Goal: Information Seeking & Learning: Learn about a topic

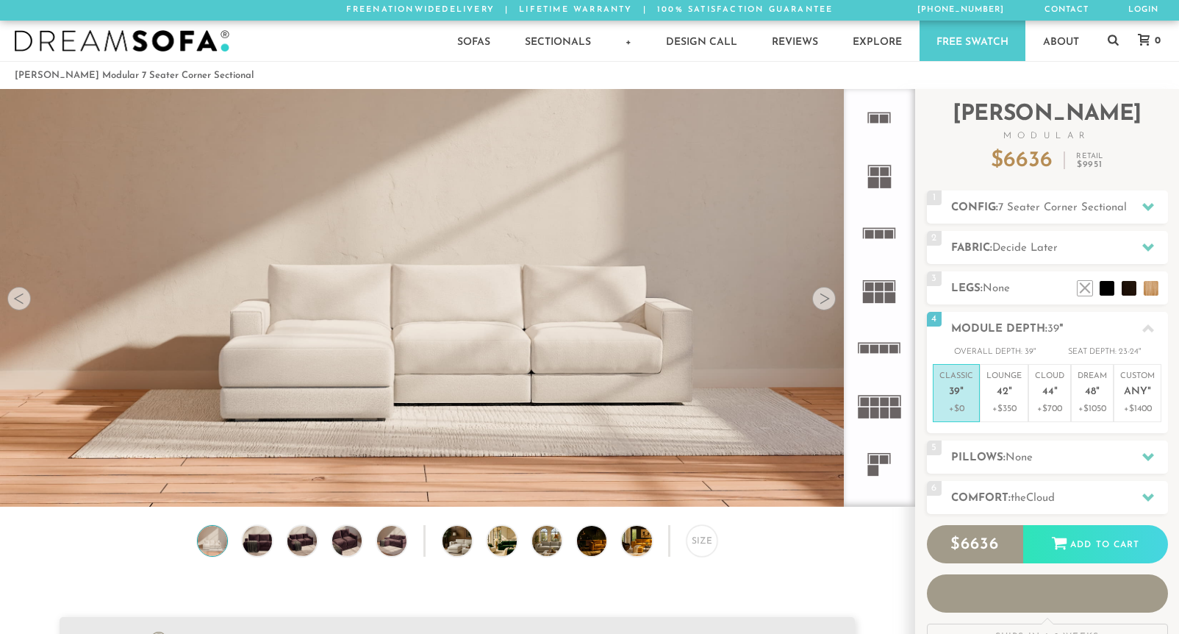
scroll to position [16560, 1179]
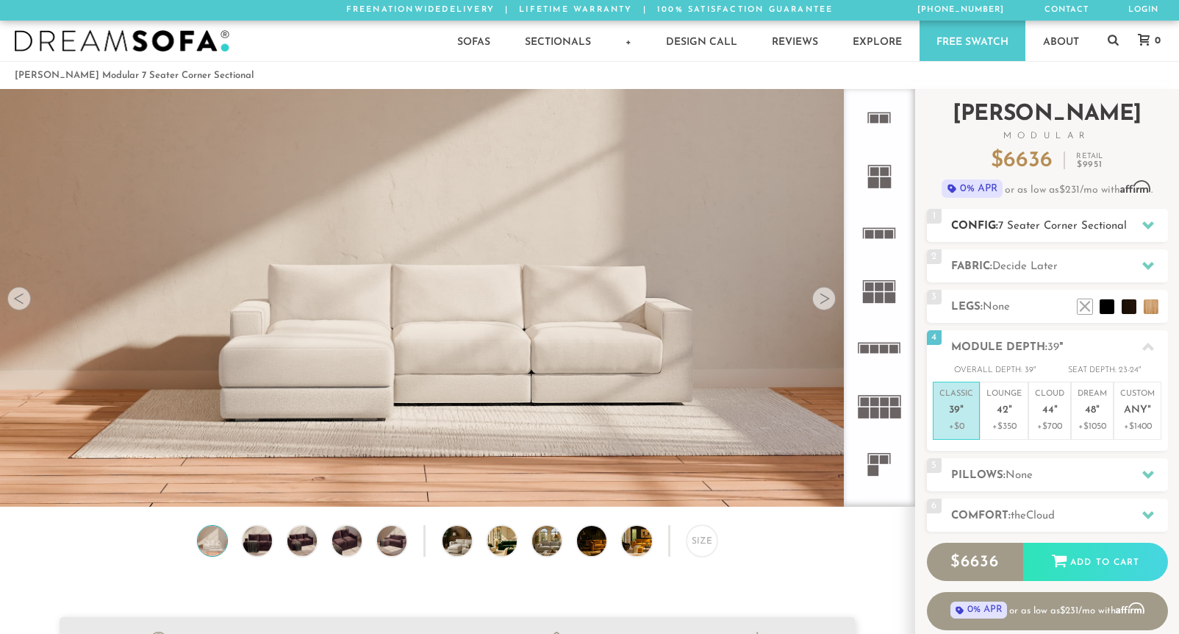
click at [983, 226] on h2 "Config: 7 Seater Corner Sectional" at bounding box center [1059, 226] width 217 height 17
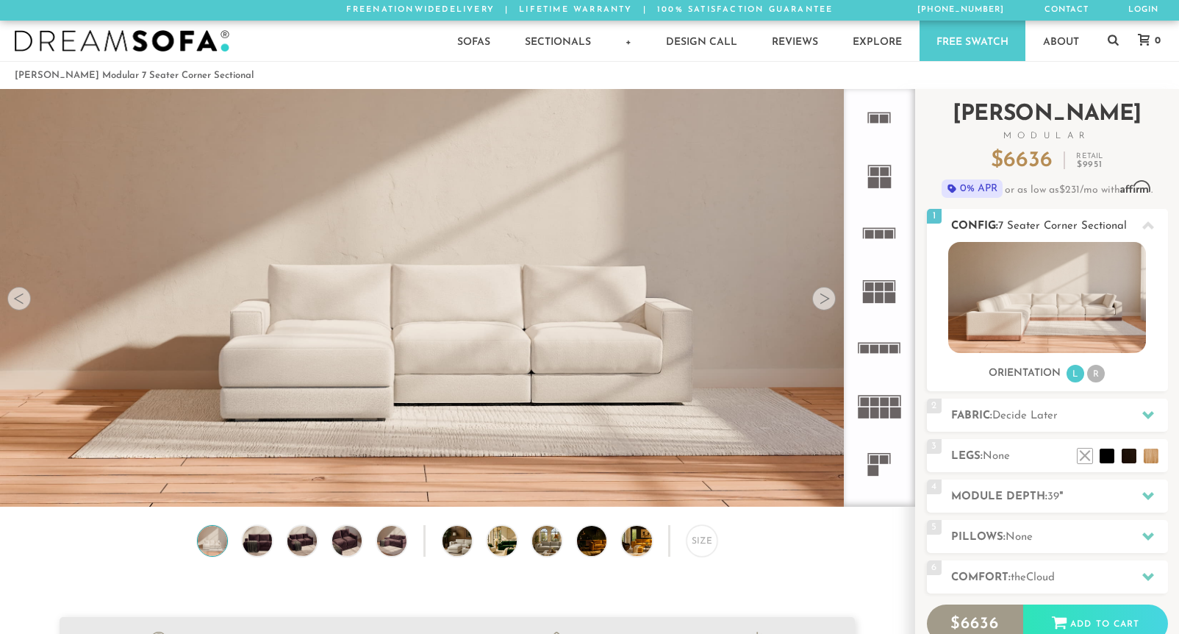
click at [983, 226] on h2 "Config: 7 Seater Corner Sectional" at bounding box center [1059, 226] width 217 height 17
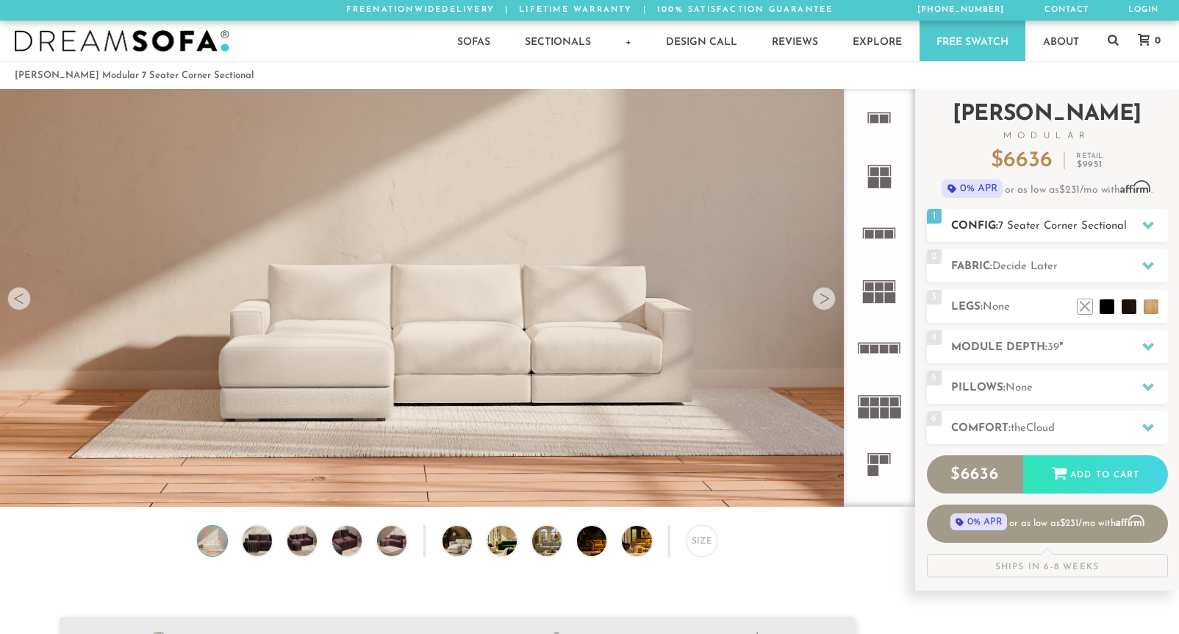
click at [982, 224] on h2 "Config: 7 Seater Corner Sectional" at bounding box center [1059, 226] width 217 height 17
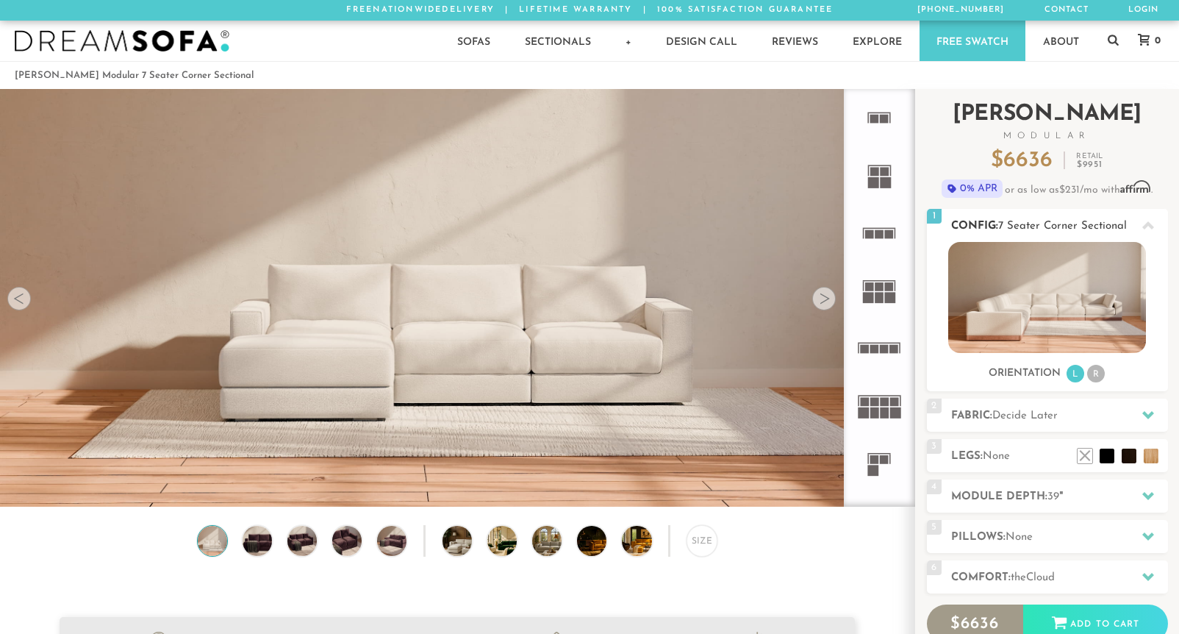
click at [982, 224] on h2 "Config: 7 Seater Corner Sectional" at bounding box center [1059, 226] width 217 height 17
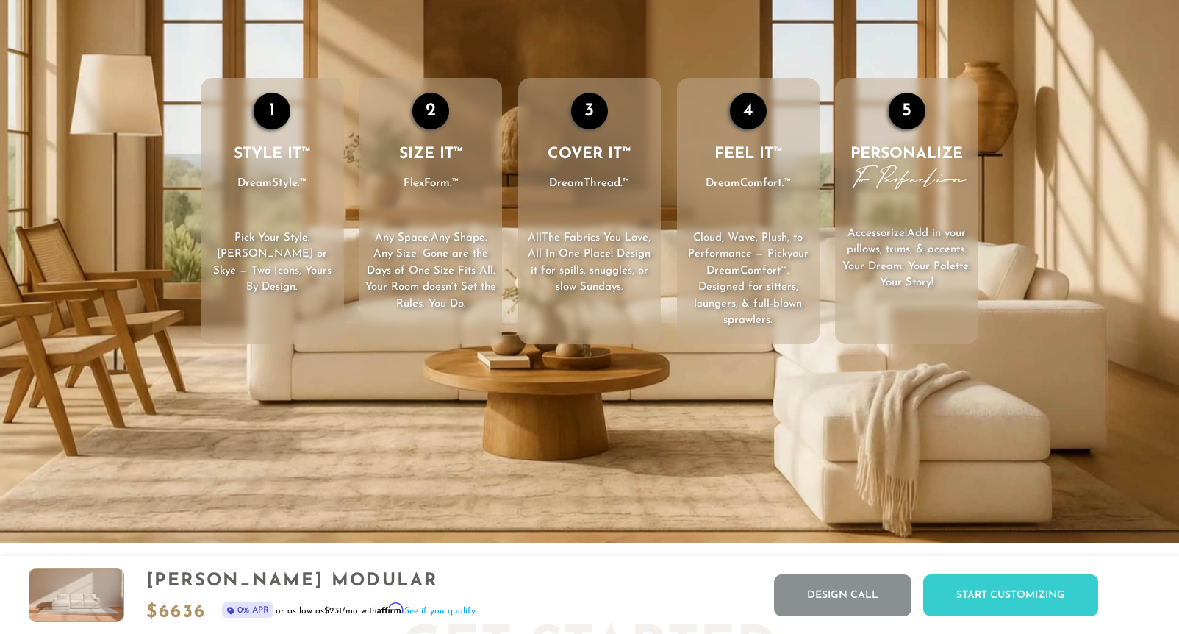
scroll to position [2283, 0]
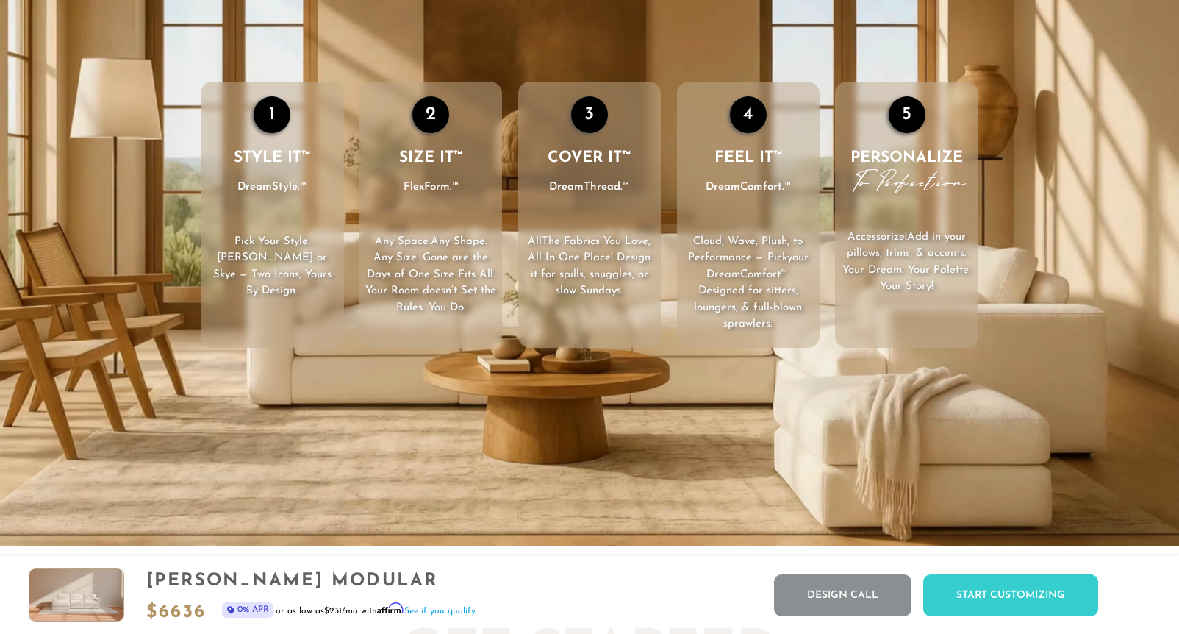
click at [991, 479] on video "Your browser does not support HTML5 video." at bounding box center [589, 214] width 1179 height 663
click at [779, 190] on span "DreamComfort.™" at bounding box center [748, 187] width 85 height 20
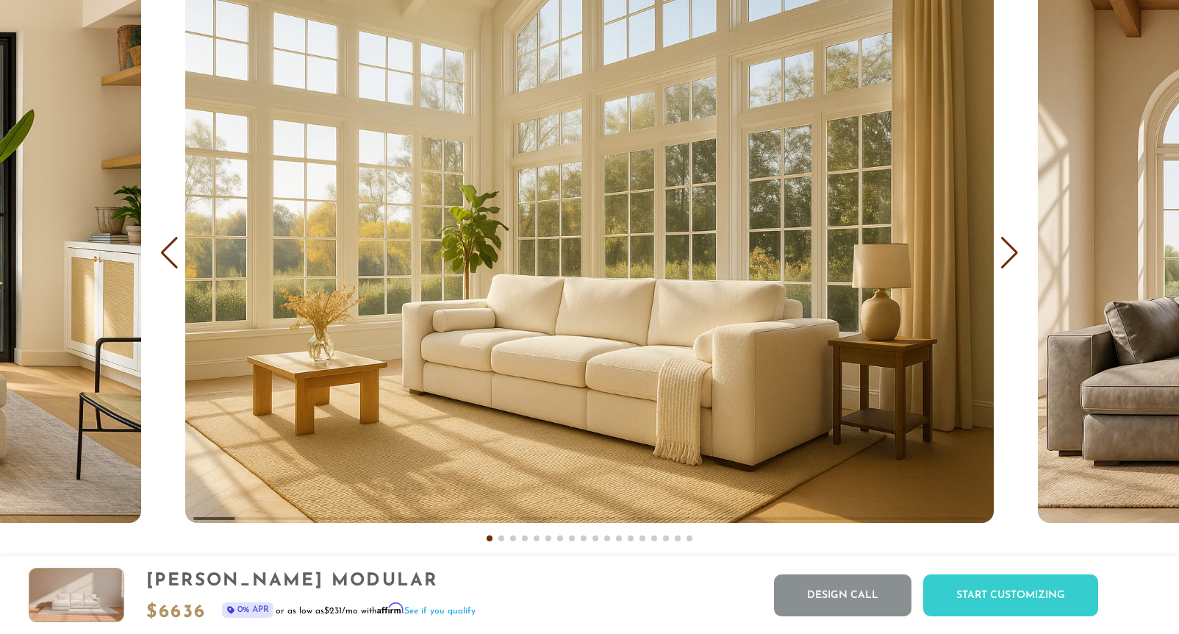
scroll to position [9008, 0]
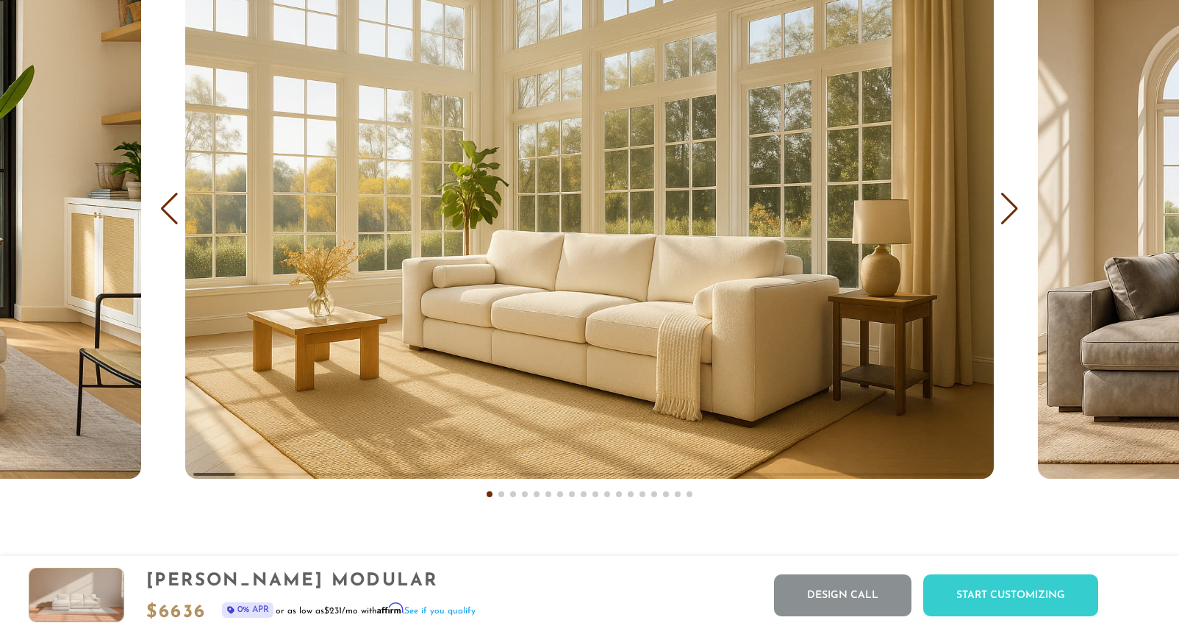
click at [1007, 210] on div "Next slide" at bounding box center [1010, 209] width 20 height 32
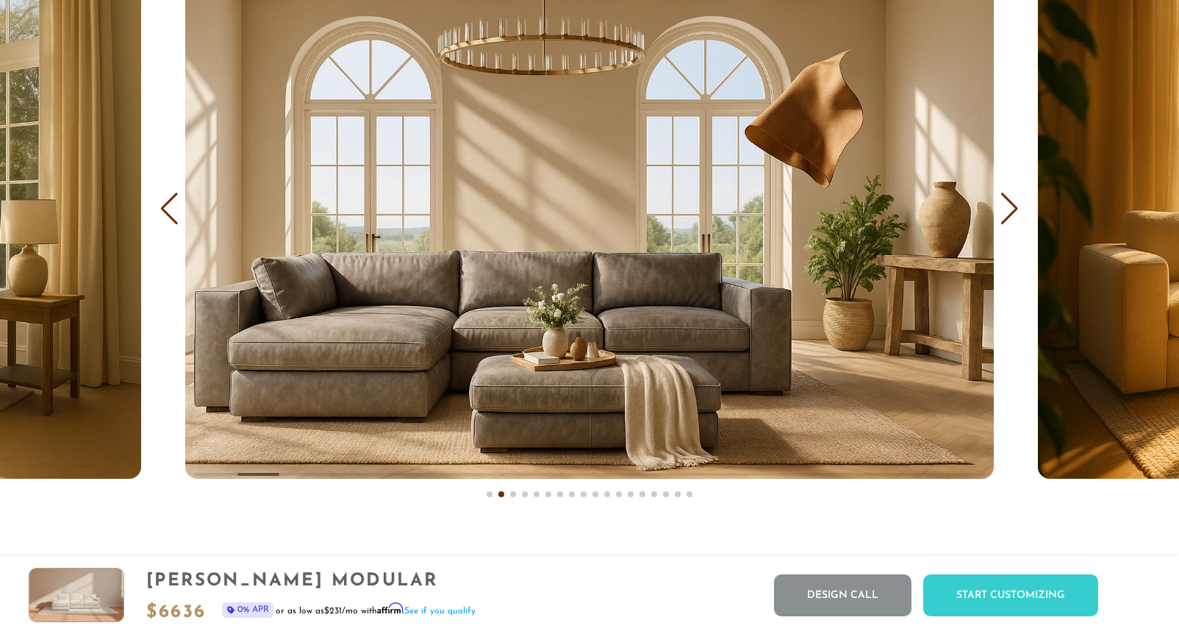
click at [1007, 210] on div "Next slide" at bounding box center [1010, 209] width 20 height 32
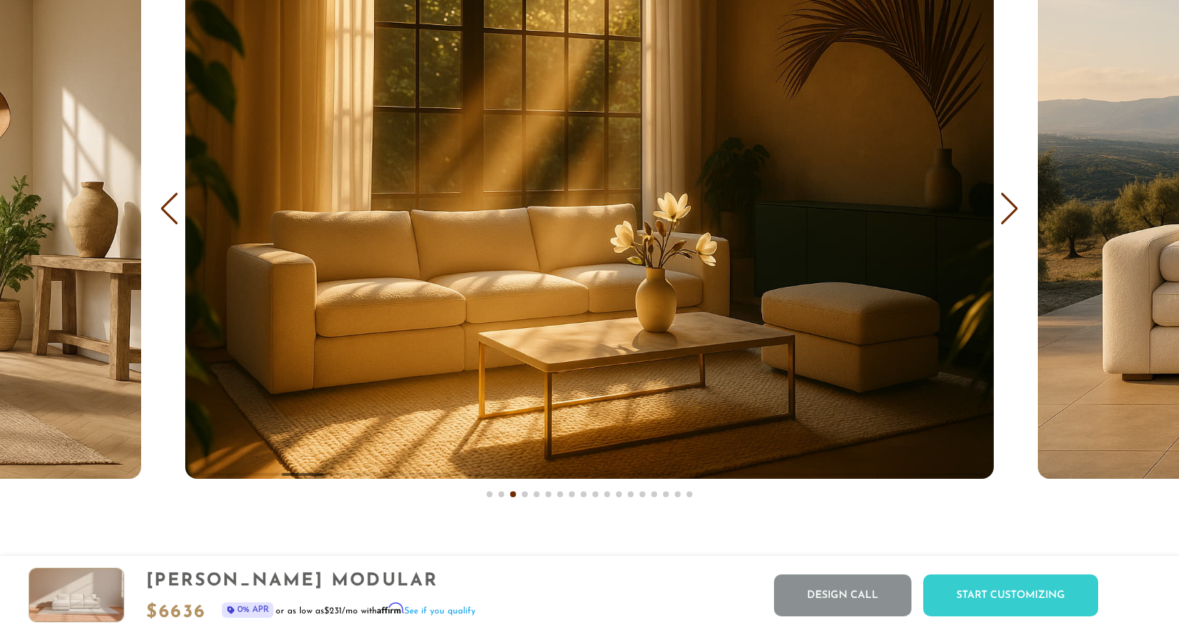
click at [1007, 210] on div "Next slide" at bounding box center [1010, 209] width 20 height 32
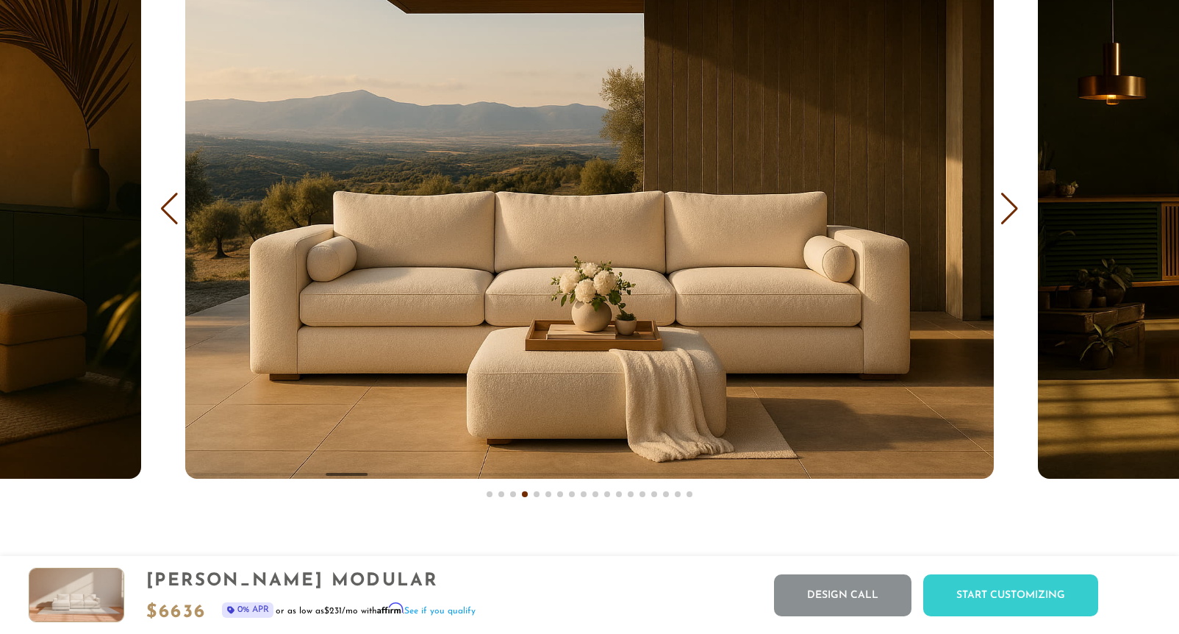
click at [1007, 210] on div "Next slide" at bounding box center [1010, 209] width 20 height 32
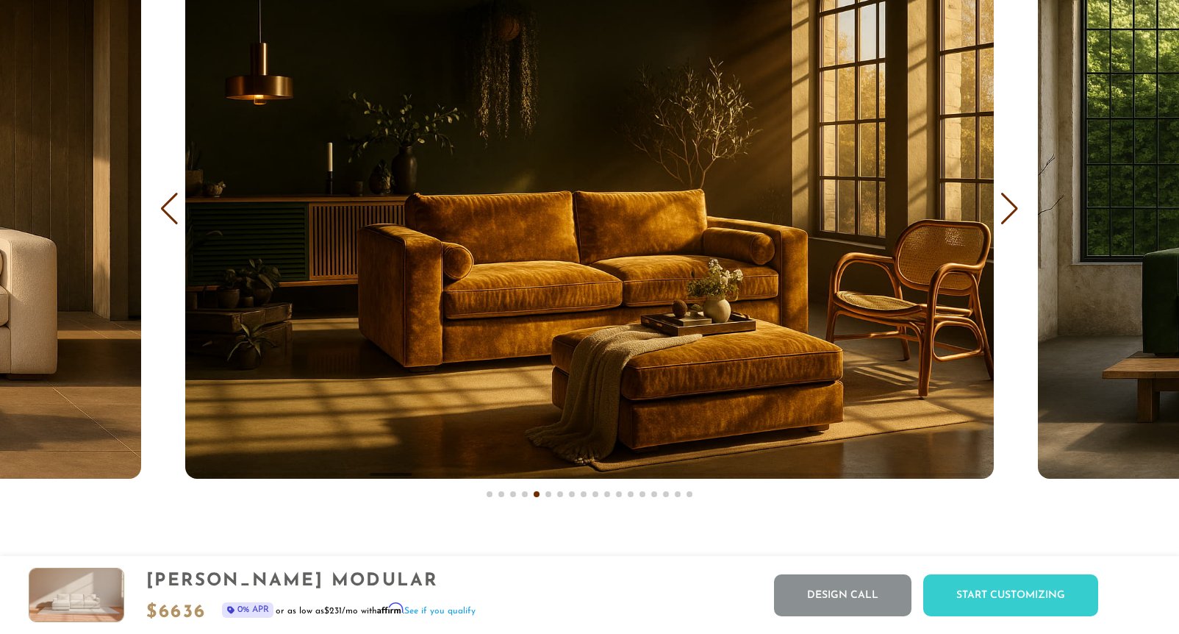
click at [1007, 210] on div "Next slide" at bounding box center [1010, 209] width 20 height 32
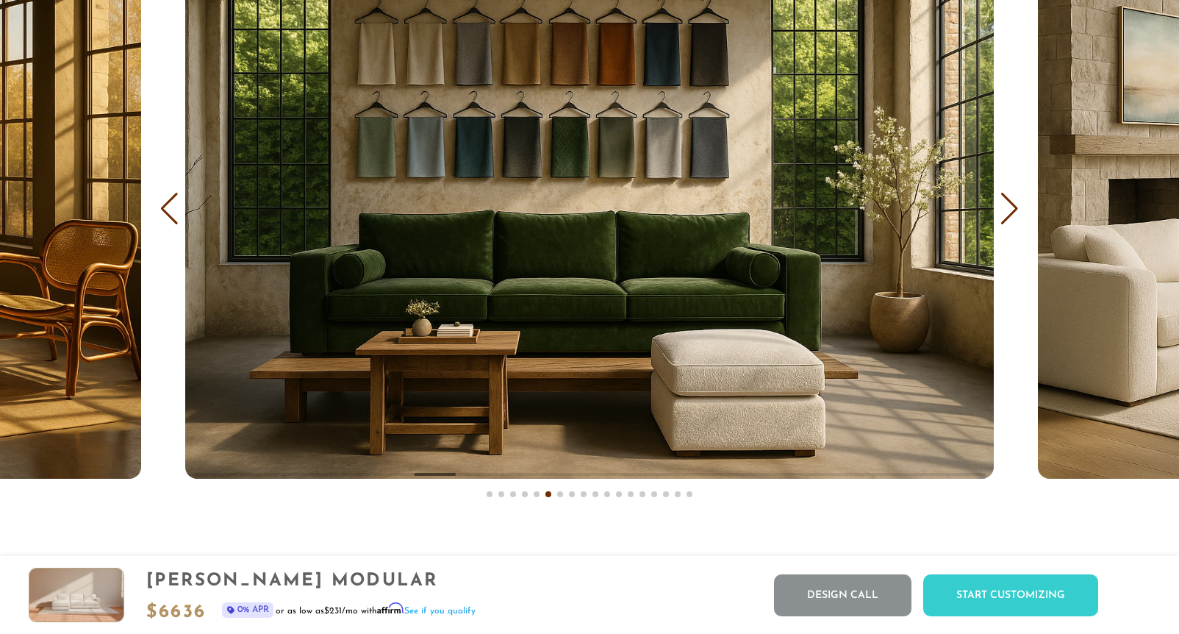
click at [1007, 210] on div "Next slide" at bounding box center [1010, 209] width 20 height 32
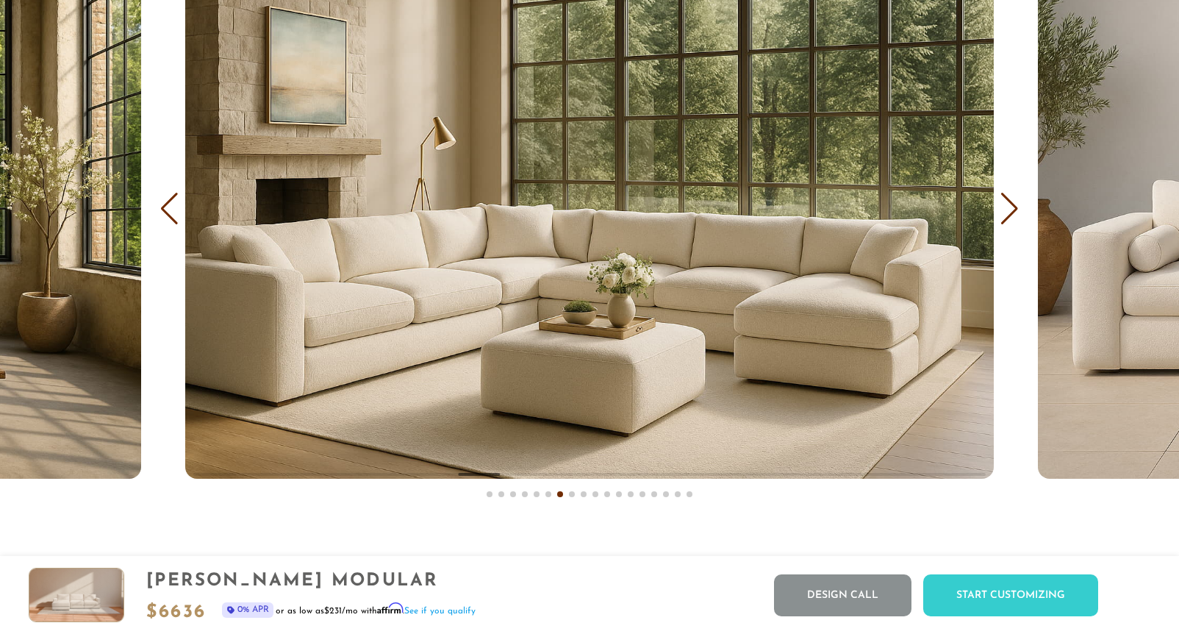
click at [310, 479] on div "COVER IT: DreamThread Choose Your Fabric, Paint Your Story. Every shade, every …" at bounding box center [589, 147] width 1179 height 750
click at [1020, 197] on div "COVER IT: DreamThread Choose Your Fabric, Paint Your Story. Every shade, every …" at bounding box center [589, 147] width 1179 height 750
click at [1011, 205] on div "Next slide" at bounding box center [1010, 209] width 20 height 32
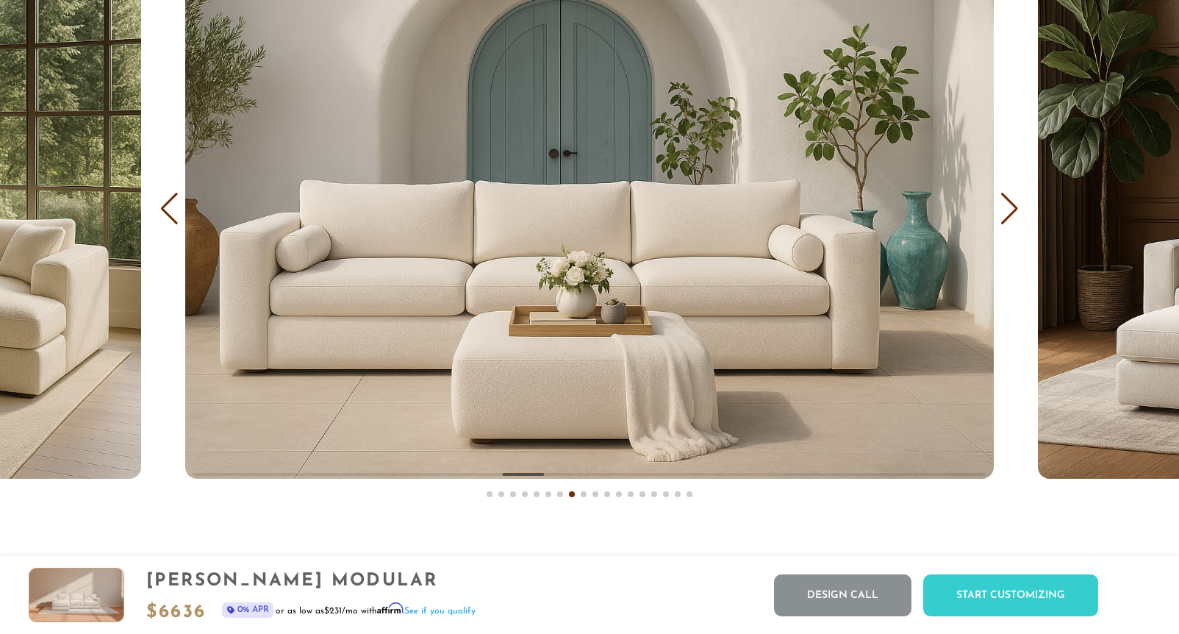
click at [1011, 205] on div "Next slide" at bounding box center [1010, 209] width 20 height 32
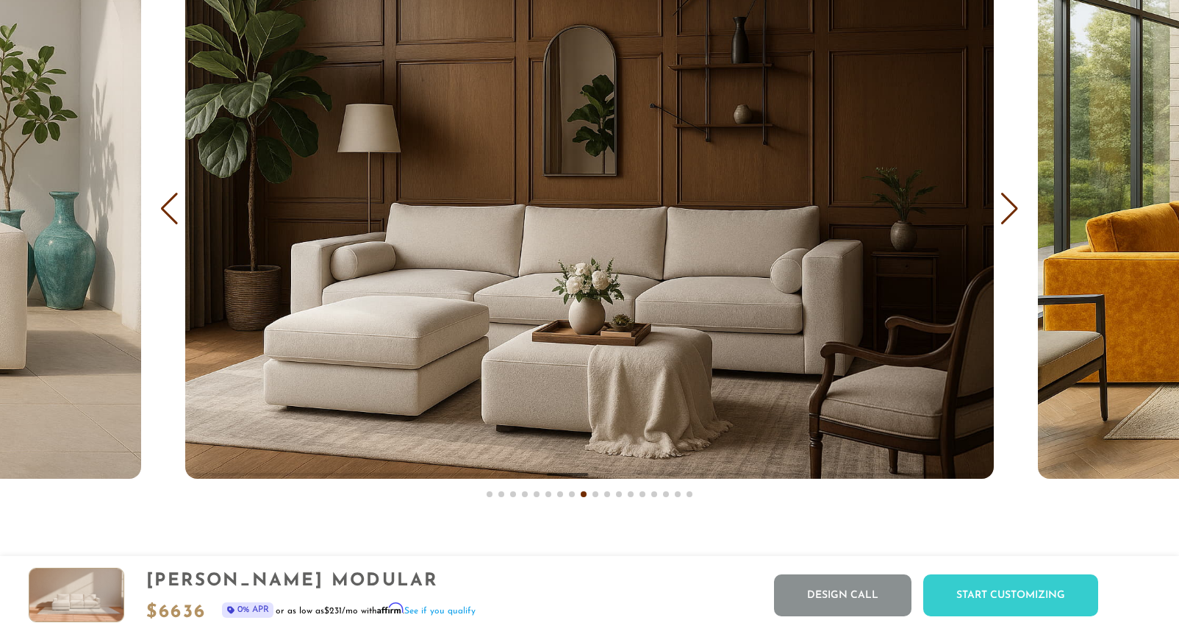
click at [1011, 205] on div "Next slide" at bounding box center [1010, 209] width 20 height 32
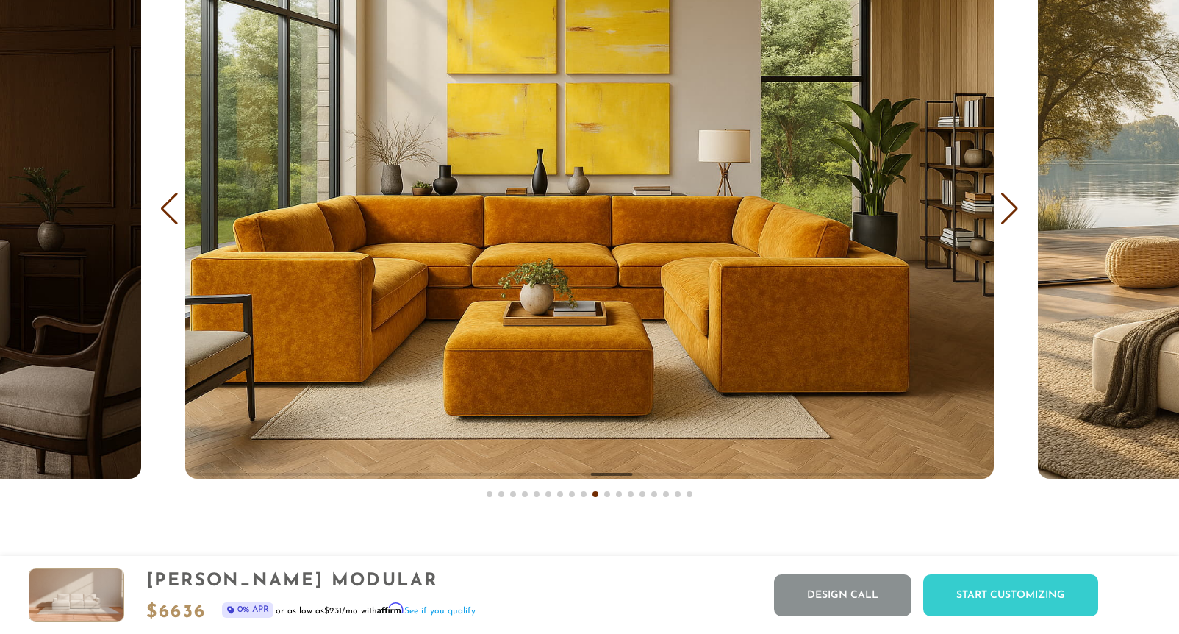
click at [1011, 205] on div "Next slide" at bounding box center [1010, 209] width 20 height 32
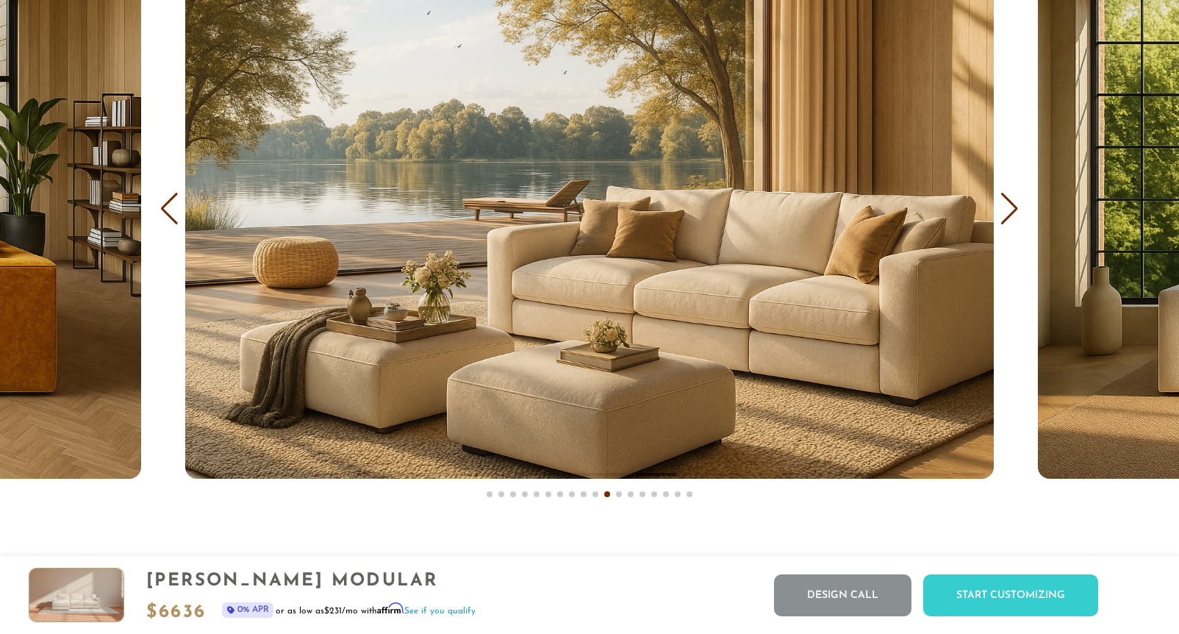
click at [1011, 205] on div "Next slide" at bounding box center [1010, 209] width 20 height 32
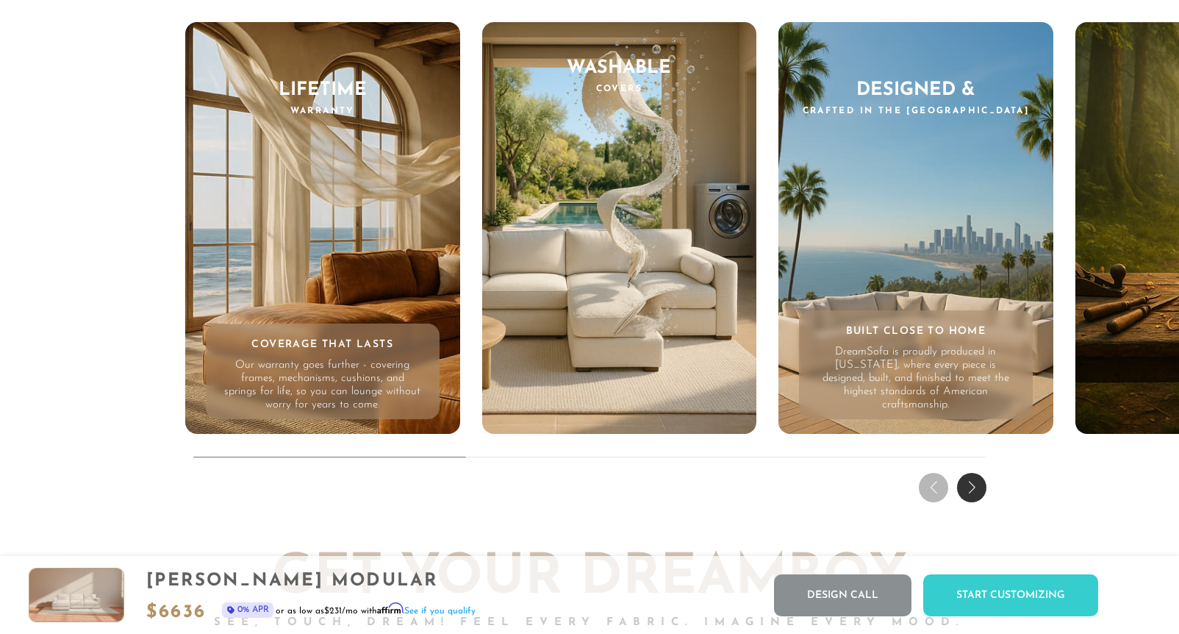
scroll to position [14211, 0]
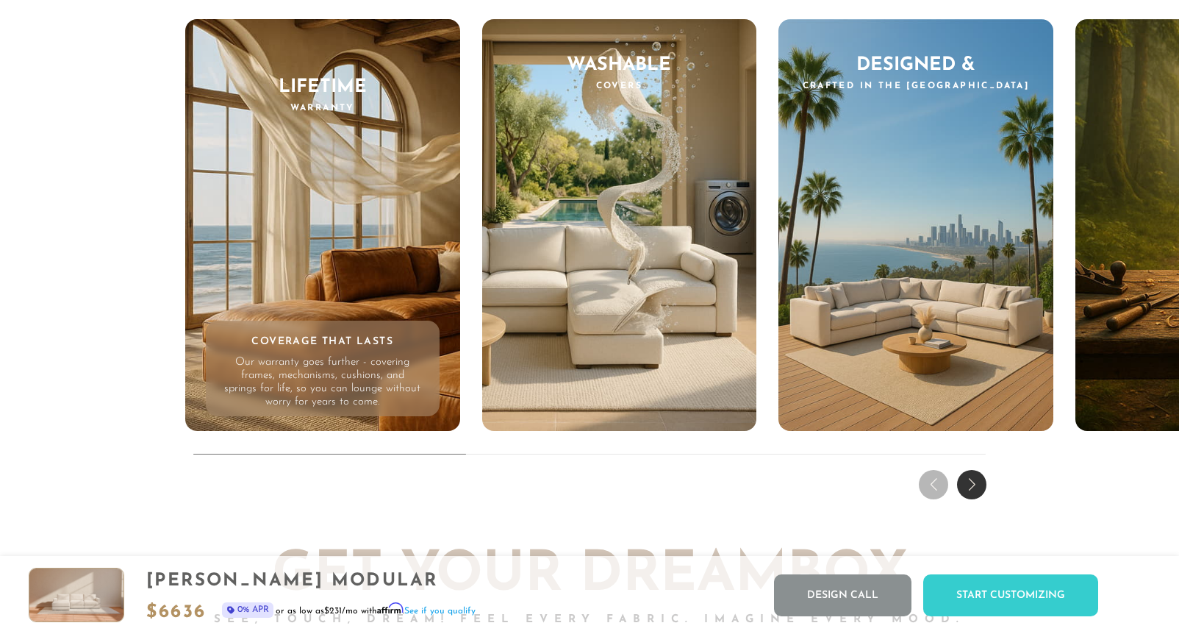
click at [975, 489] on div "Next slide" at bounding box center [971, 484] width 29 height 29
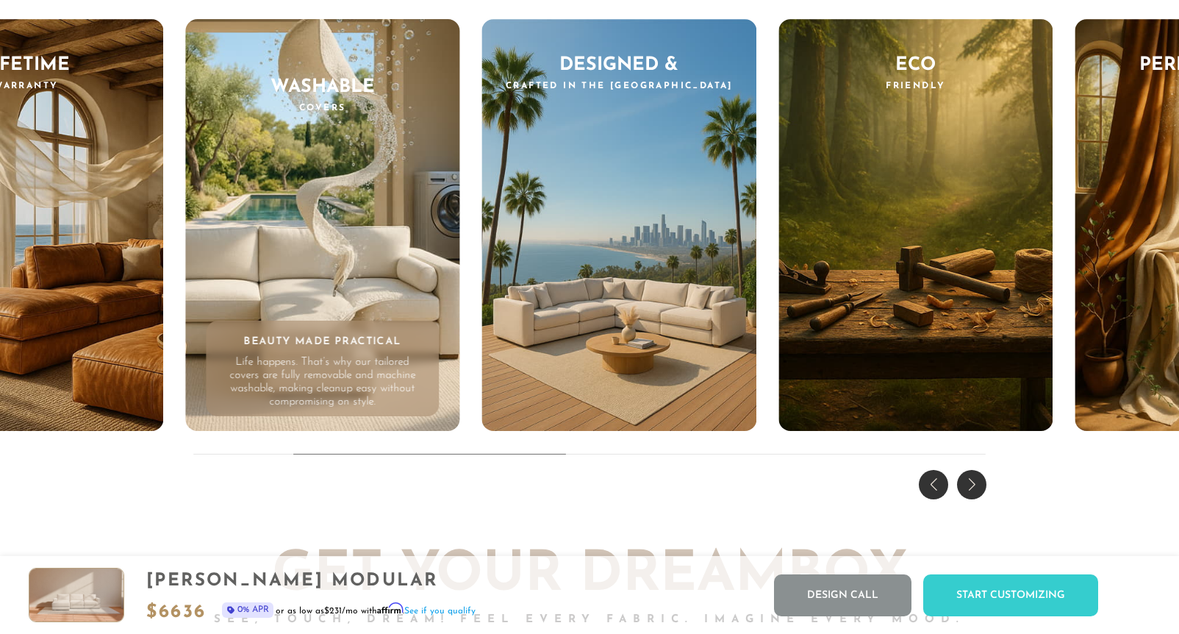
click at [975, 489] on div "Next slide" at bounding box center [971, 484] width 29 height 29
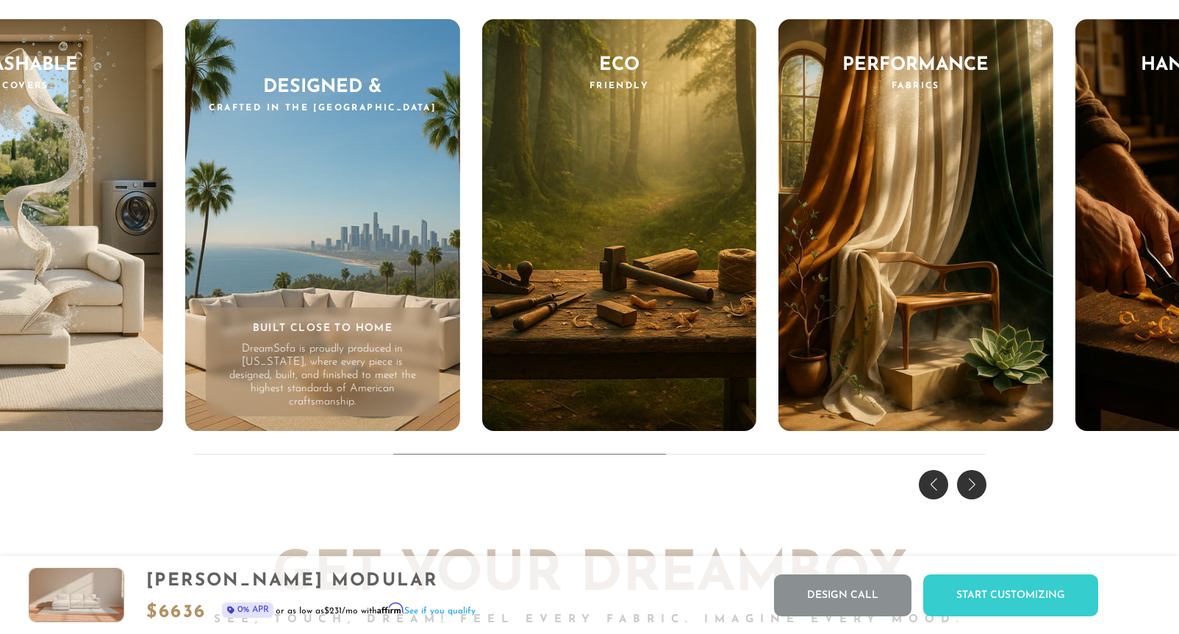
click at [975, 489] on div "Next slide" at bounding box center [971, 484] width 29 height 29
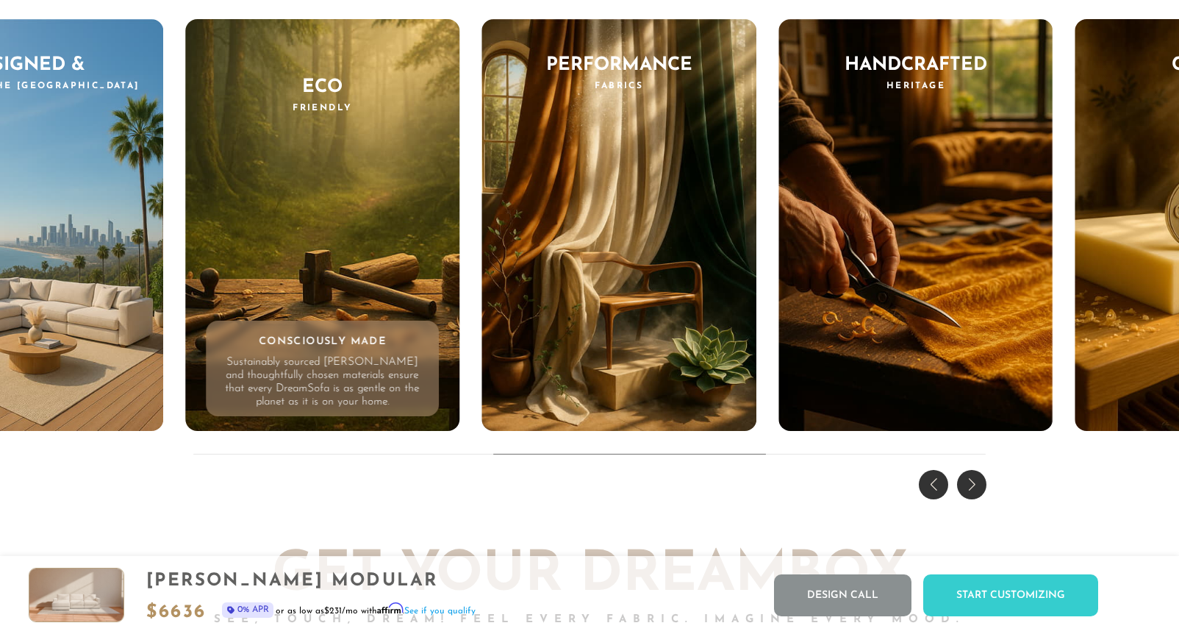
click at [975, 489] on div "Next slide" at bounding box center [971, 484] width 29 height 29
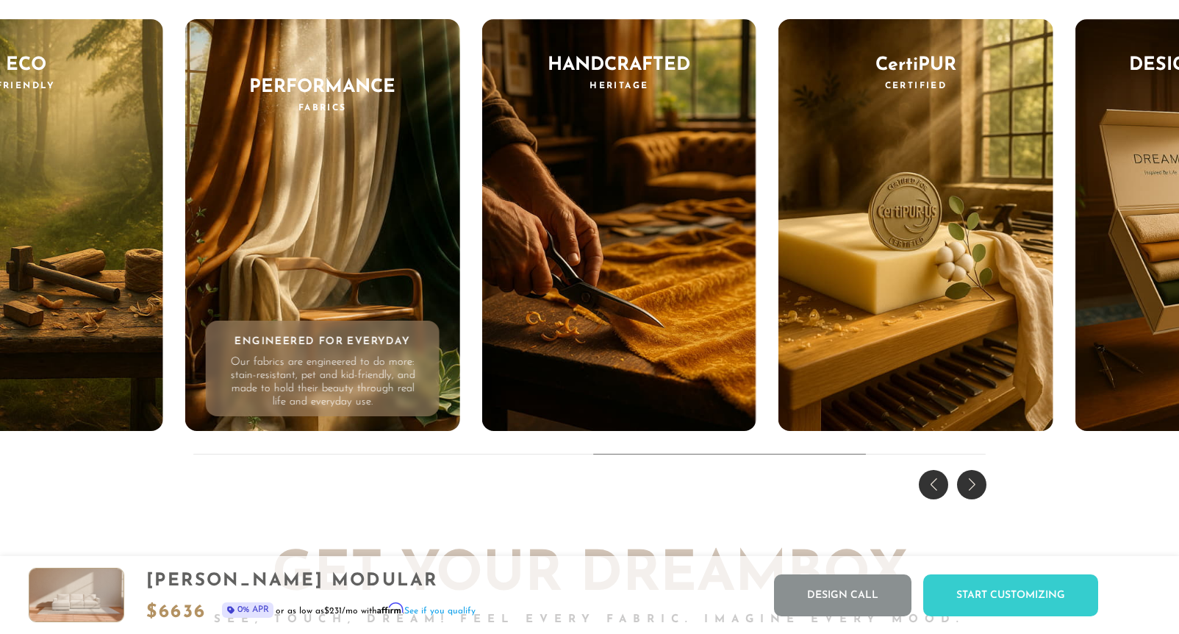
click at [975, 489] on div "Next slide" at bounding box center [971, 484] width 29 height 29
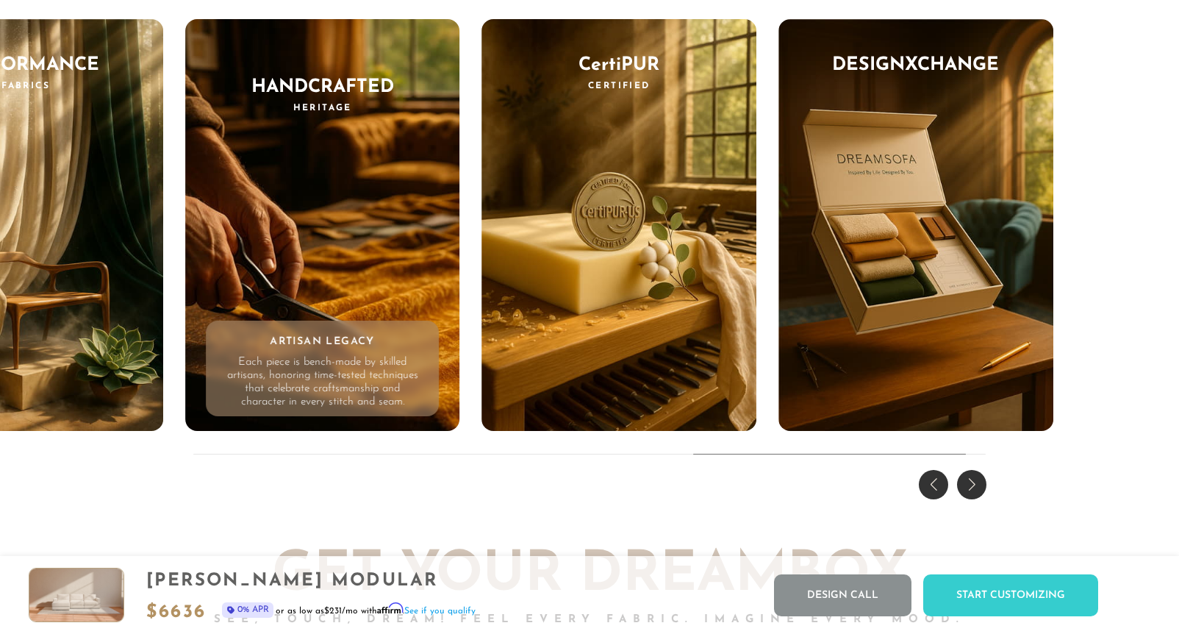
click at [975, 489] on div "Next slide" at bounding box center [971, 484] width 29 height 29
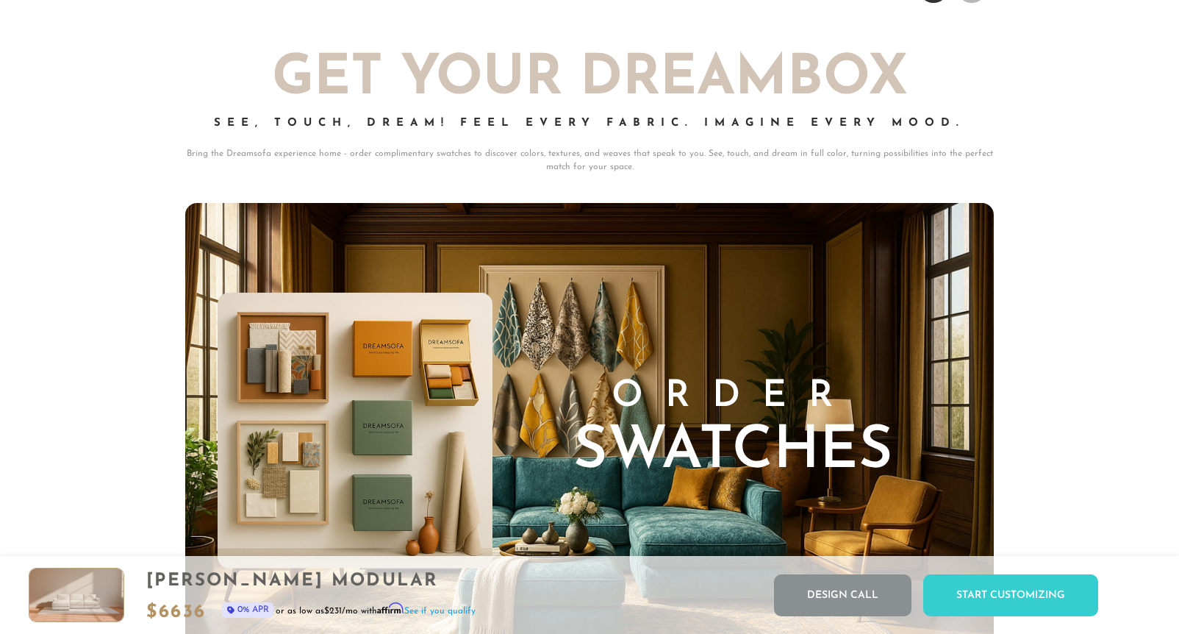
scroll to position [14426, 0]
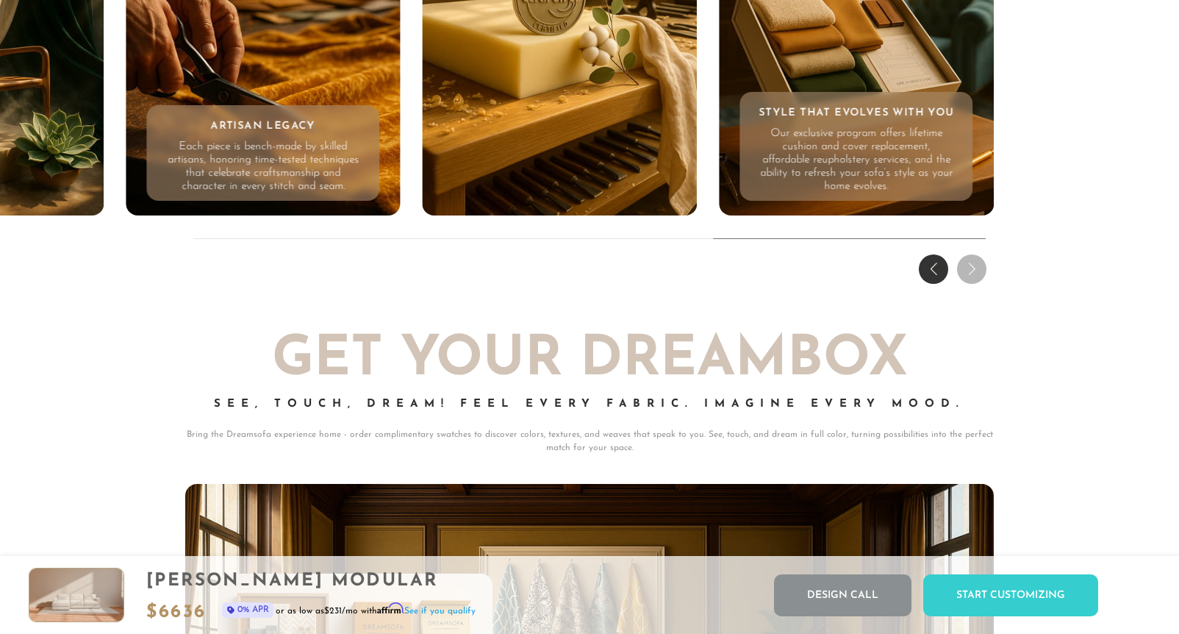
click at [907, 196] on div "Style That Evolves With You Our exclusive program offers lifetime cushion and c…" at bounding box center [857, 146] width 234 height 109
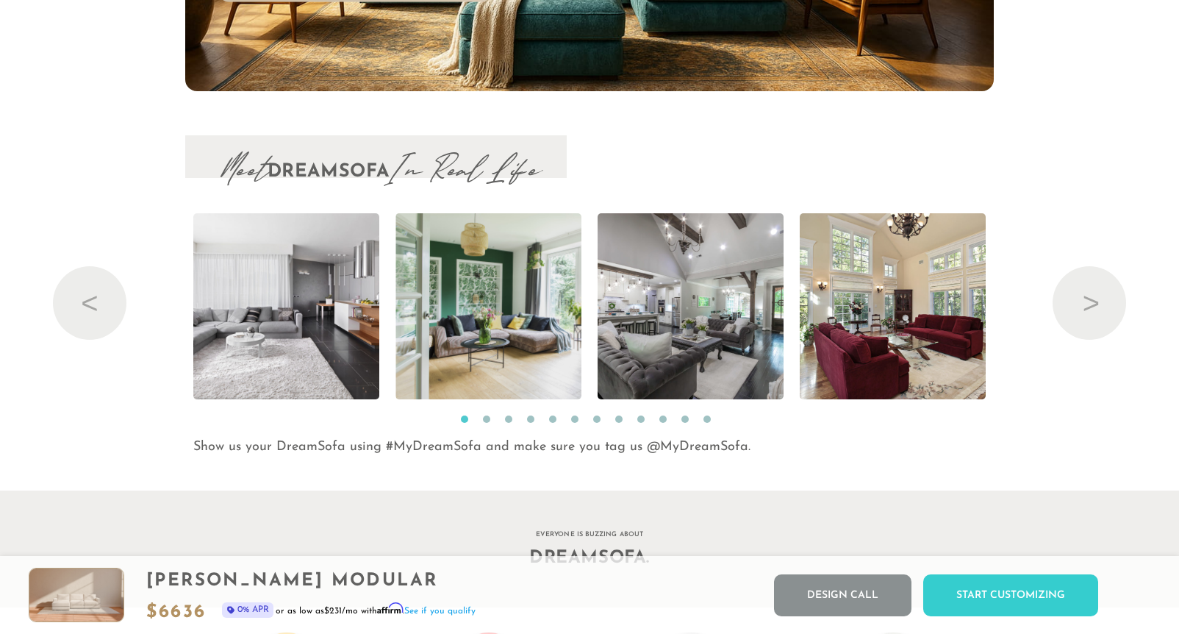
scroll to position [15293, 0]
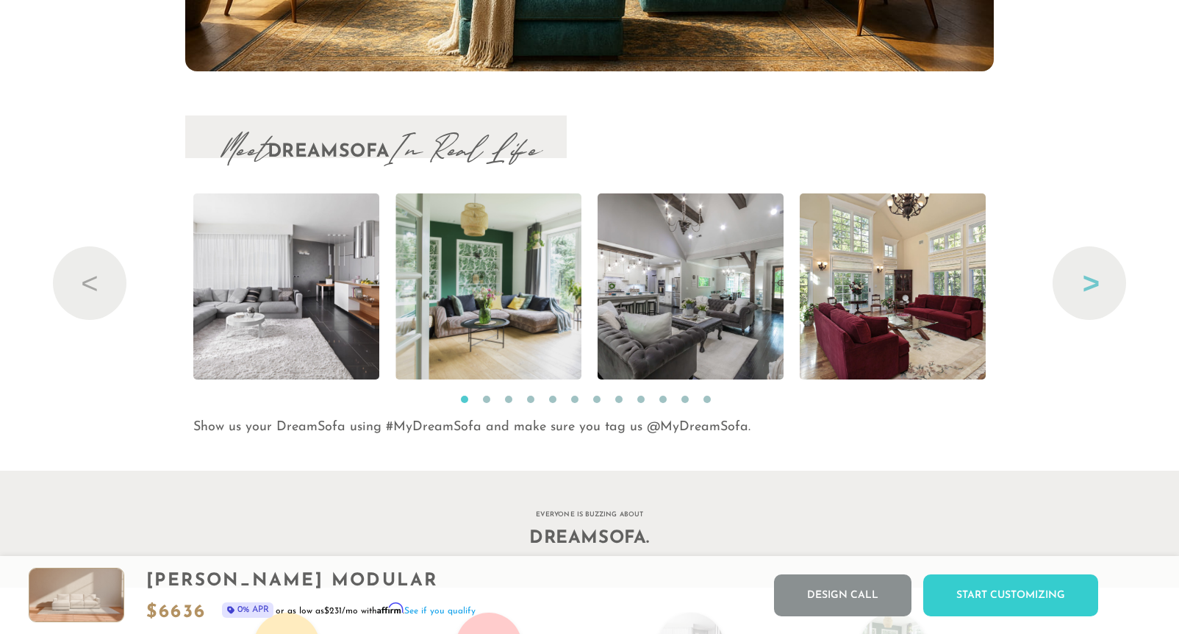
click at [1081, 293] on button "Next" at bounding box center [1090, 283] width 74 height 74
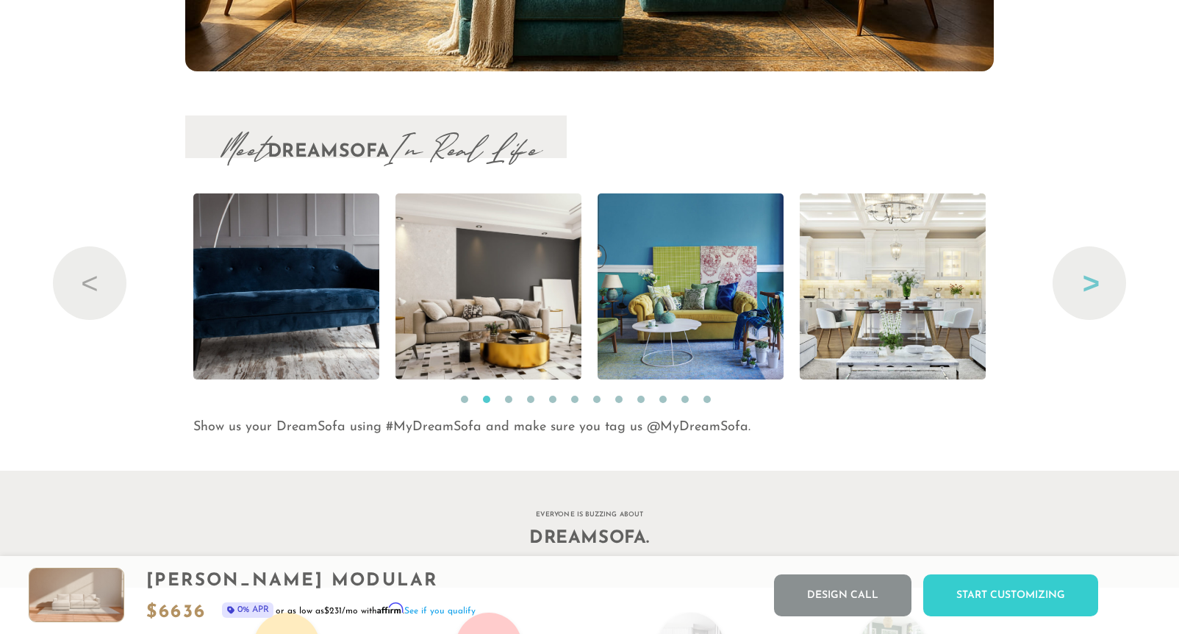
click at [1081, 293] on button "Next" at bounding box center [1090, 283] width 74 height 74
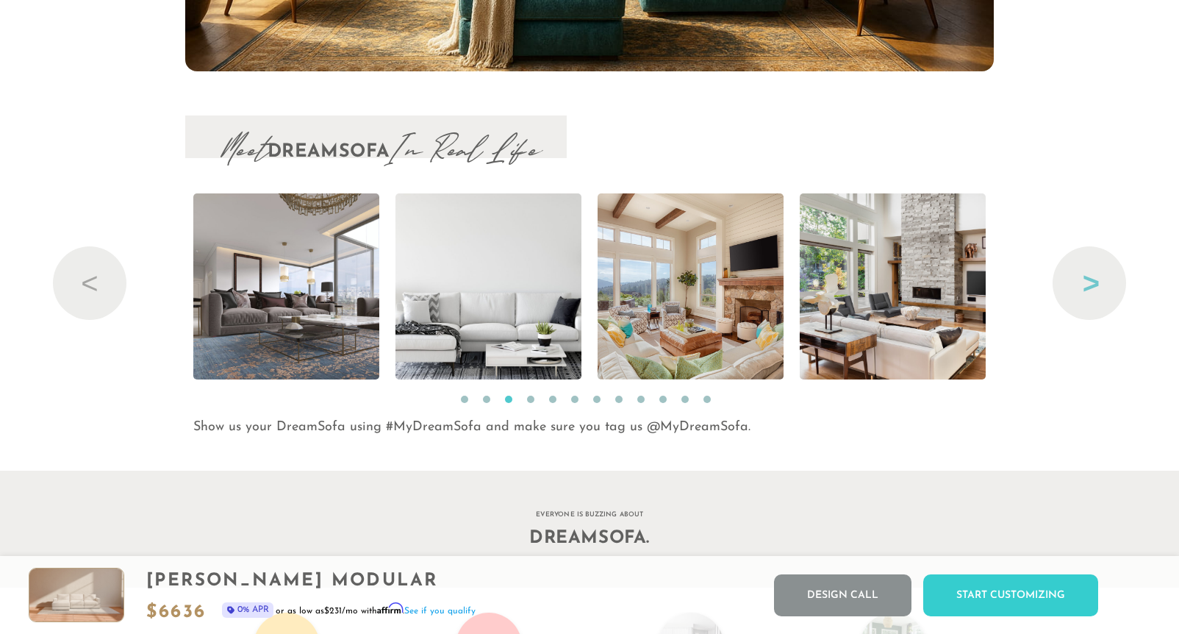
click at [1081, 293] on button "Next" at bounding box center [1090, 283] width 74 height 74
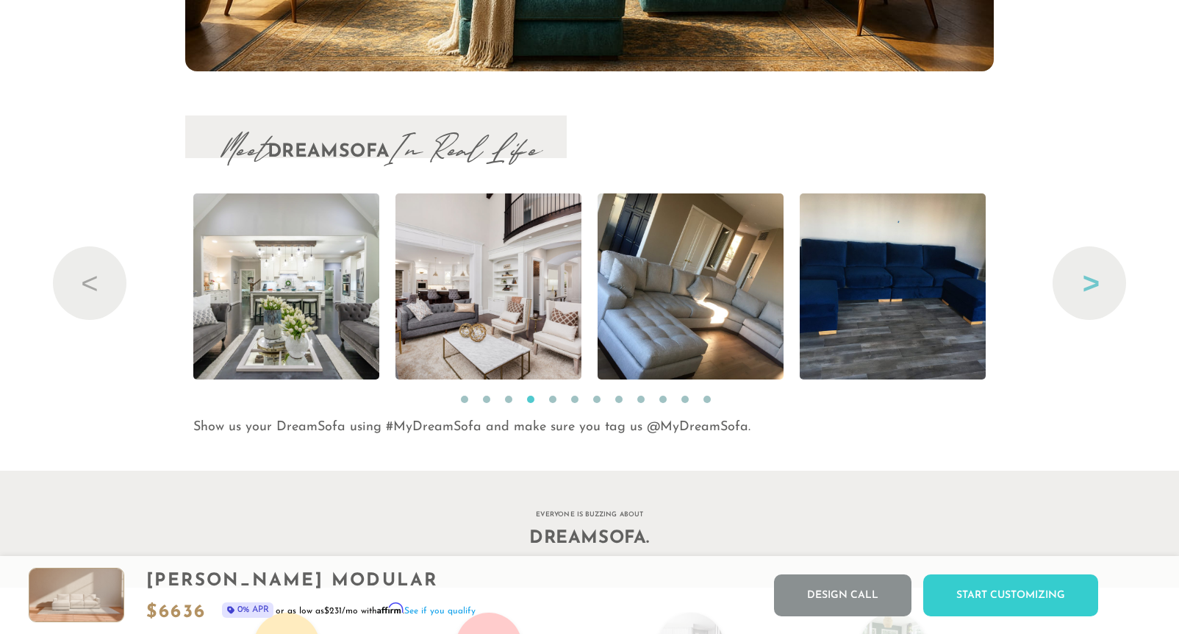
click at [1081, 293] on button "Next" at bounding box center [1090, 283] width 74 height 74
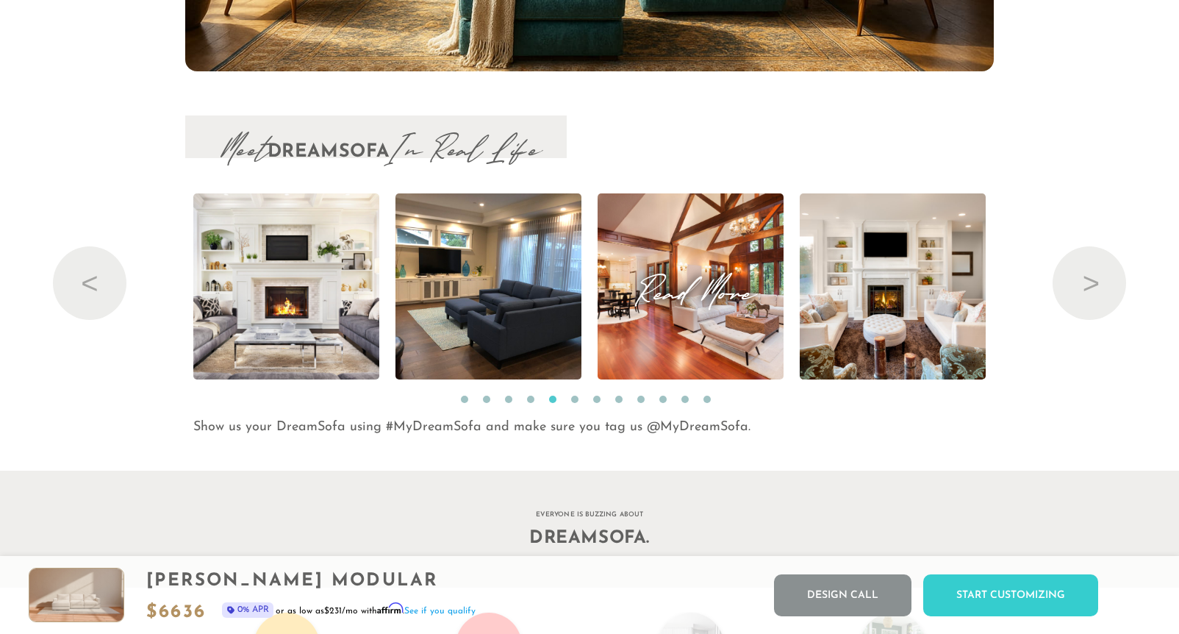
click at [728, 296] on span "Read More" at bounding box center [691, 286] width 186 height 20
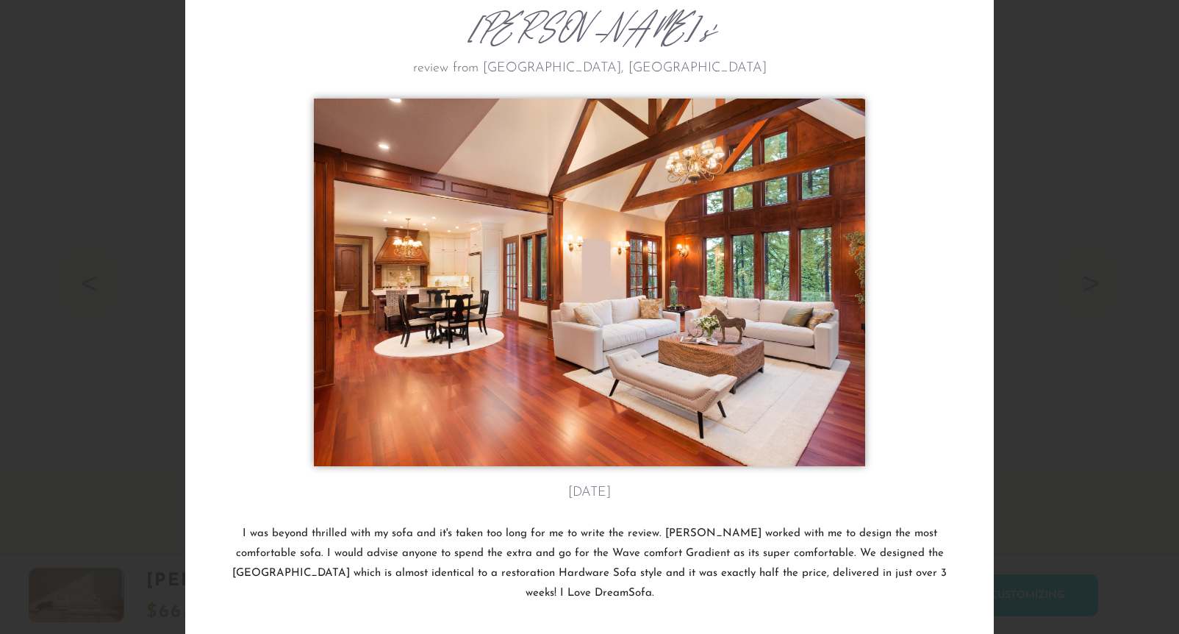
scroll to position [0, 0]
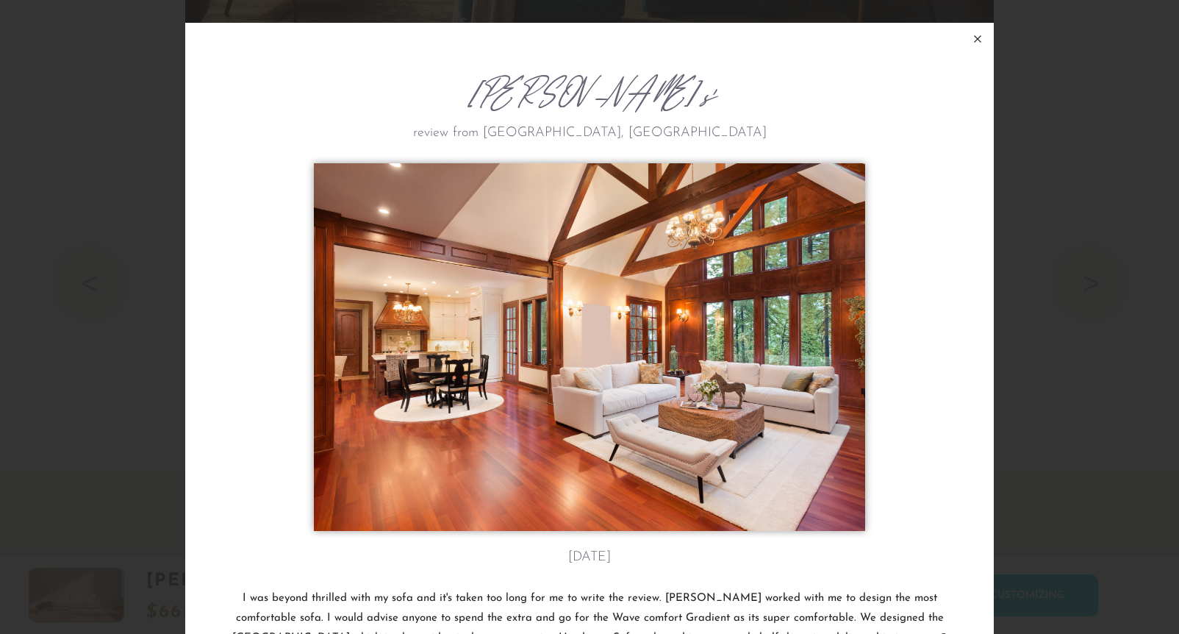
click at [979, 36] on icon at bounding box center [978, 39] width 18 height 18
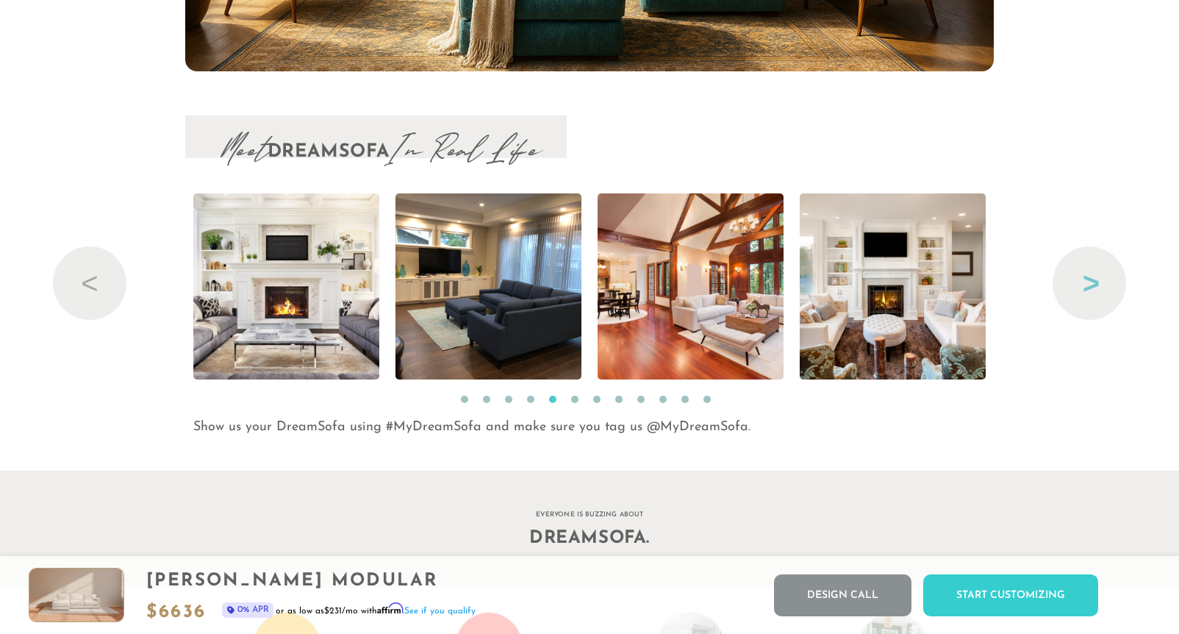
click at [1111, 284] on button "Next" at bounding box center [1090, 283] width 74 height 74
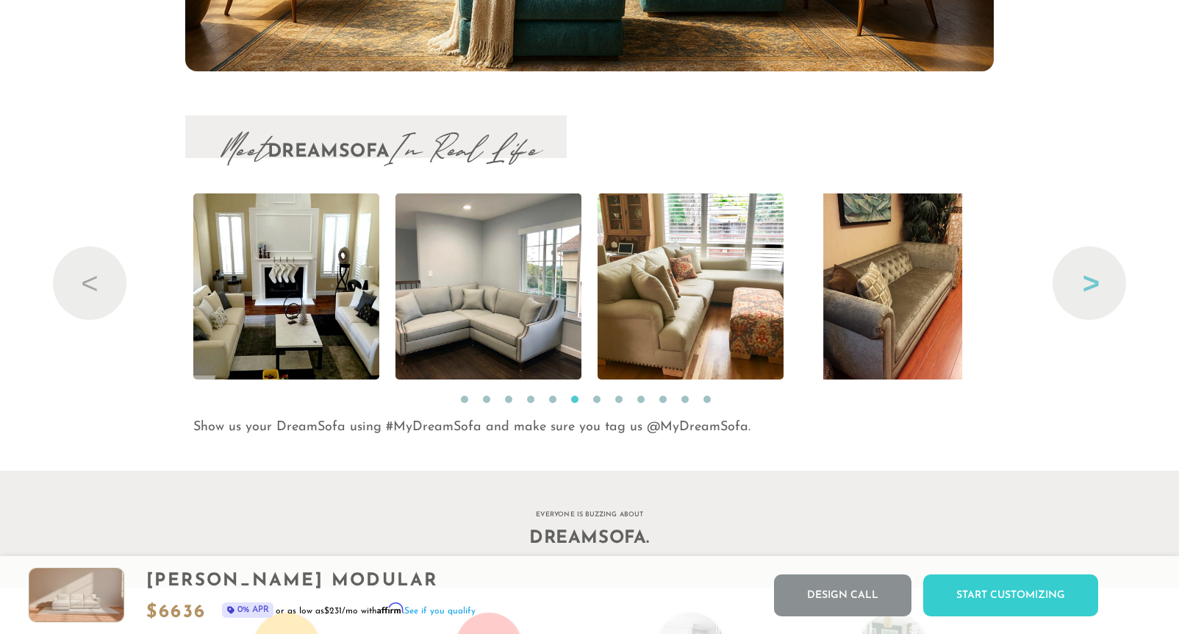
click at [1111, 284] on button "Next" at bounding box center [1090, 283] width 74 height 74
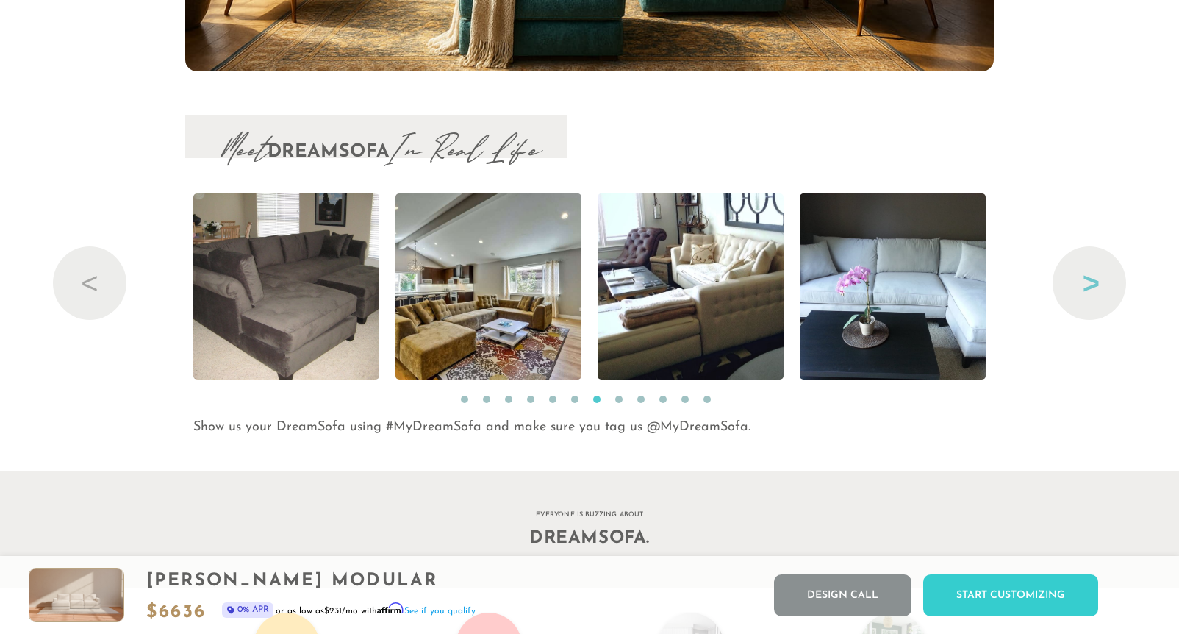
click at [1111, 283] on button "Next" at bounding box center [1090, 283] width 74 height 74
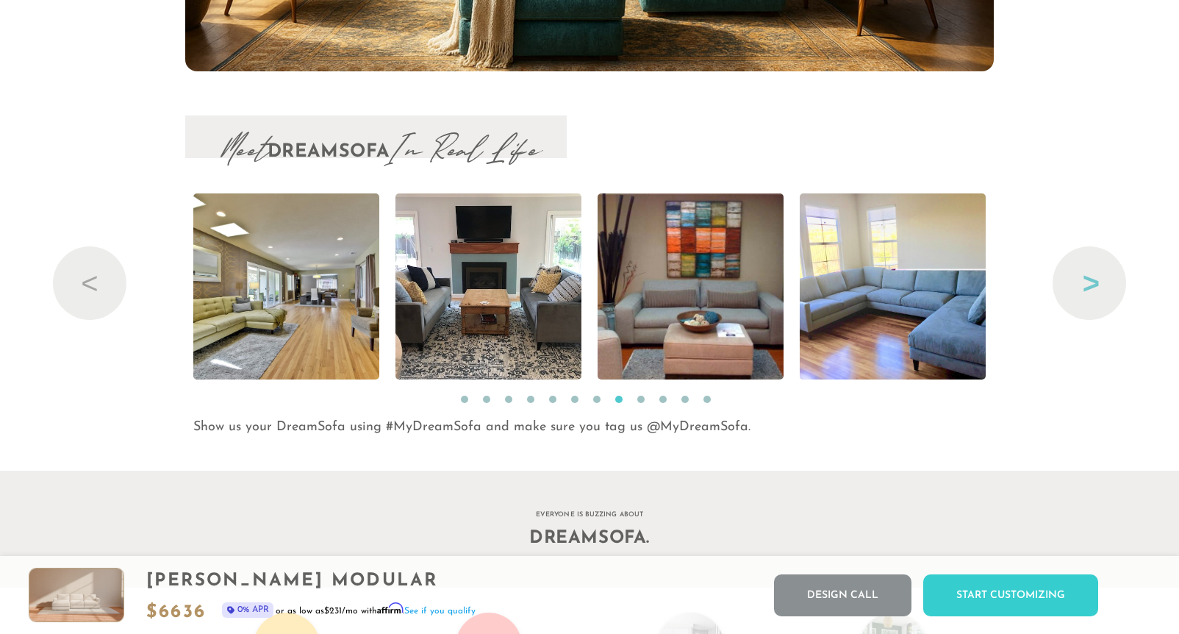
click at [1111, 283] on button "Next" at bounding box center [1090, 283] width 74 height 74
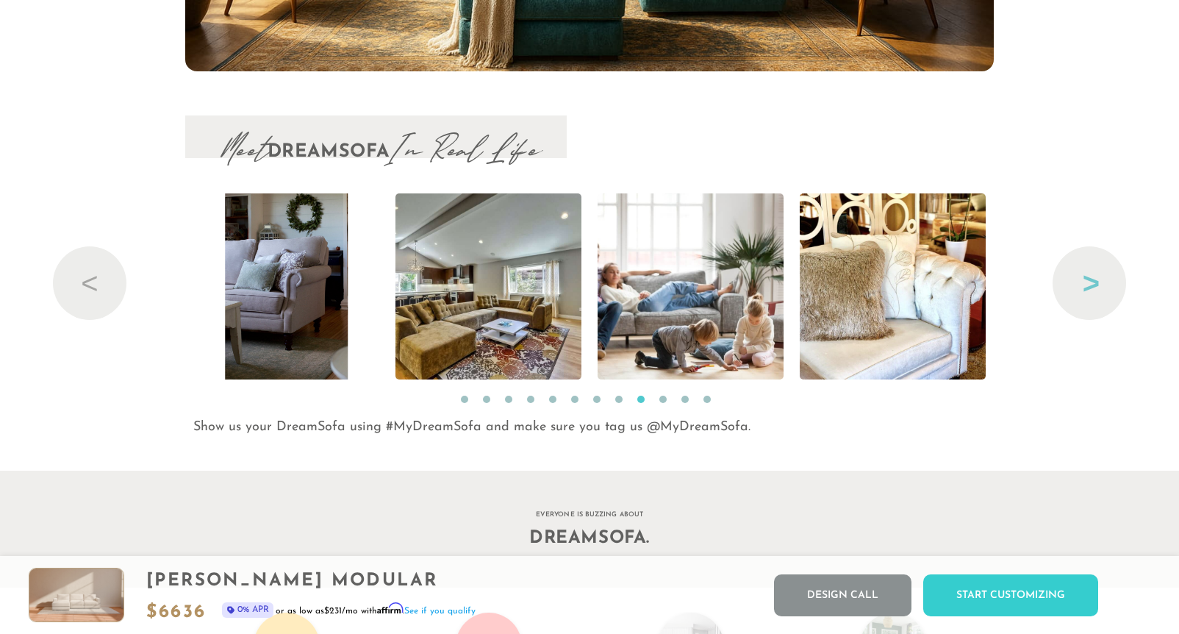
click at [1111, 283] on button "Next" at bounding box center [1090, 283] width 74 height 74
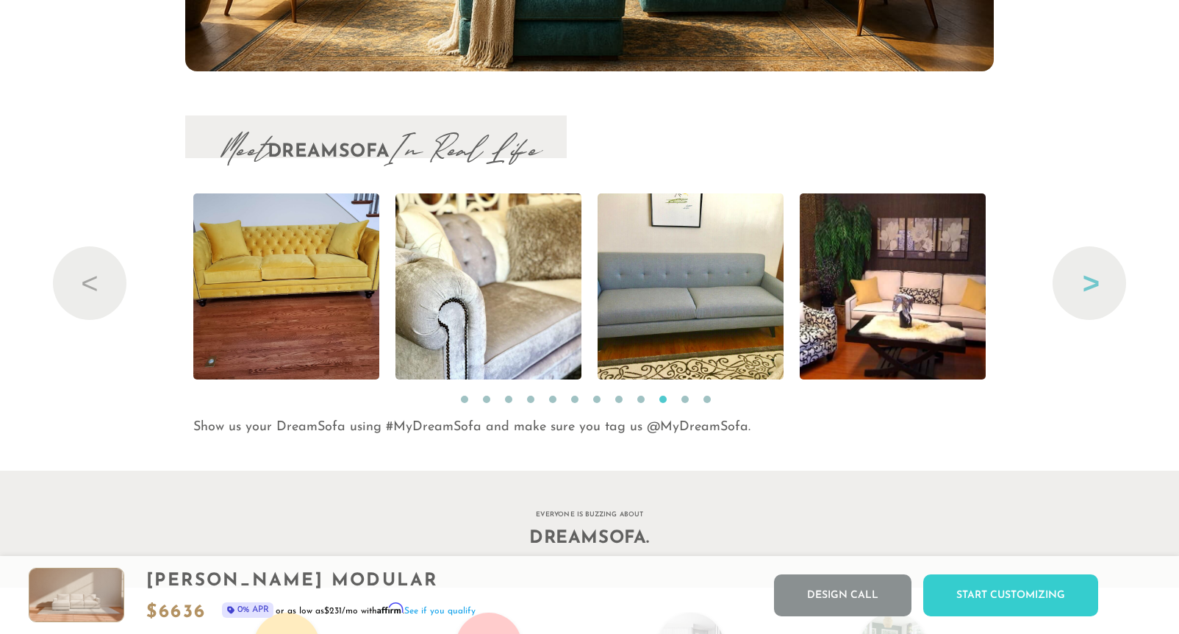
click at [1111, 283] on button "Next" at bounding box center [1090, 283] width 74 height 74
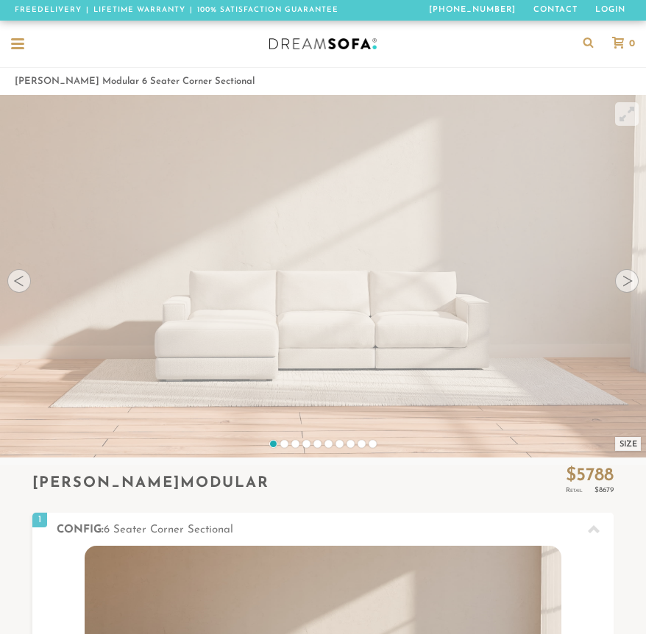
scroll to position [14697, 646]
click at [626, 282] on div at bounding box center [627, 281] width 24 height 24
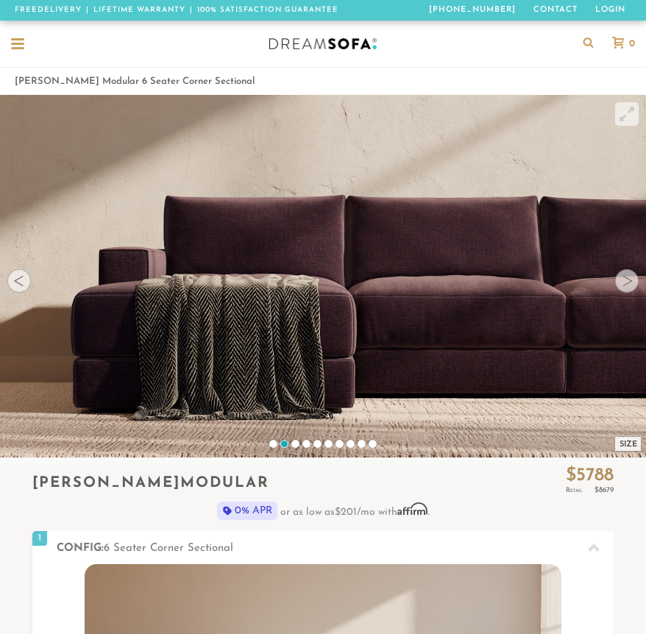
scroll to position [14716, 646]
click at [626, 281] on div at bounding box center [627, 281] width 24 height 24
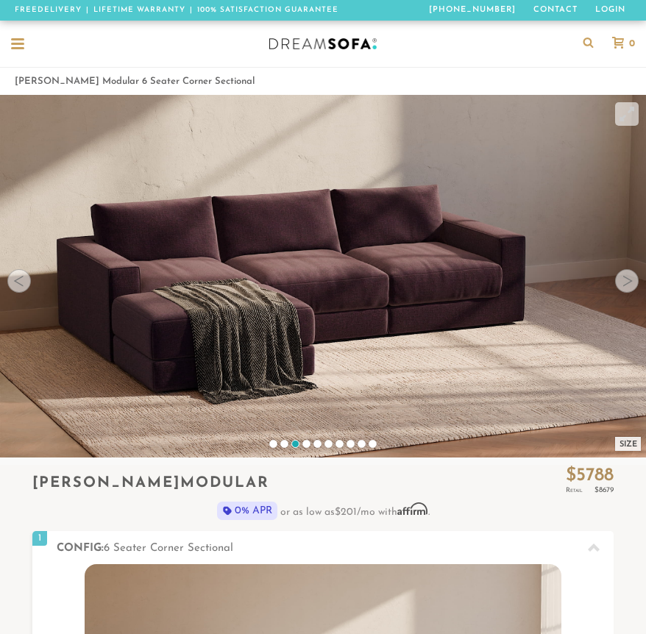
click at [626, 281] on div at bounding box center [627, 281] width 24 height 24
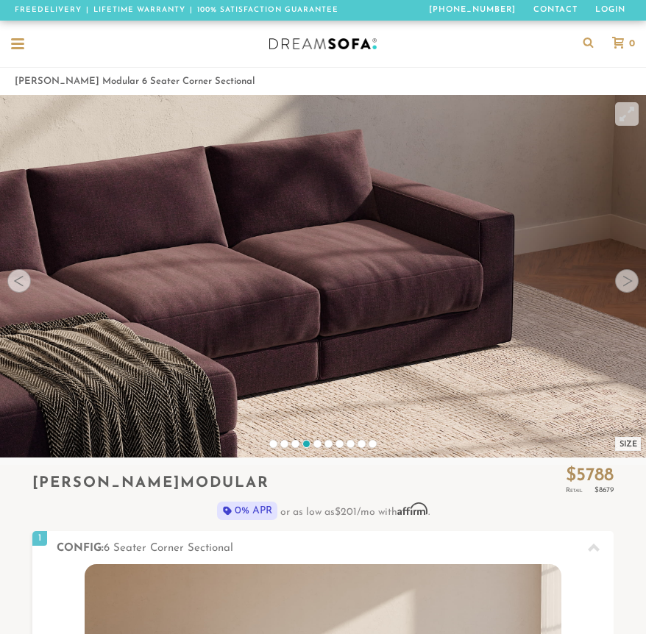
click at [626, 281] on div at bounding box center [627, 281] width 24 height 24
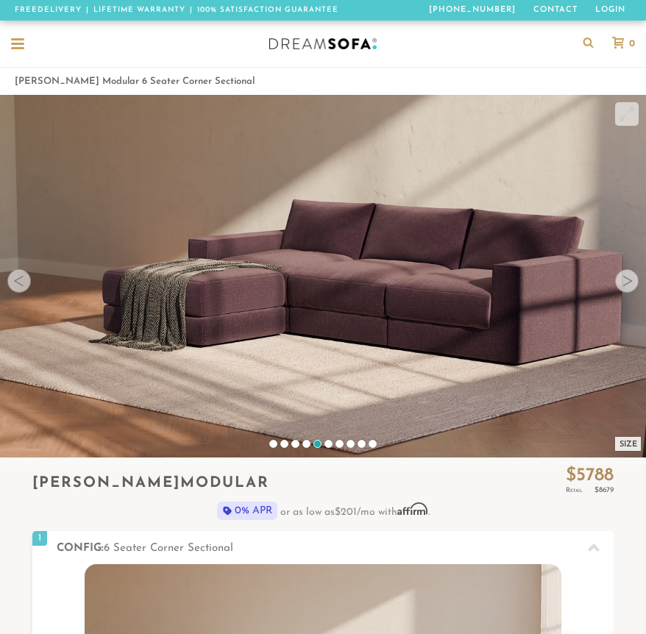
click at [626, 281] on div at bounding box center [627, 281] width 24 height 24
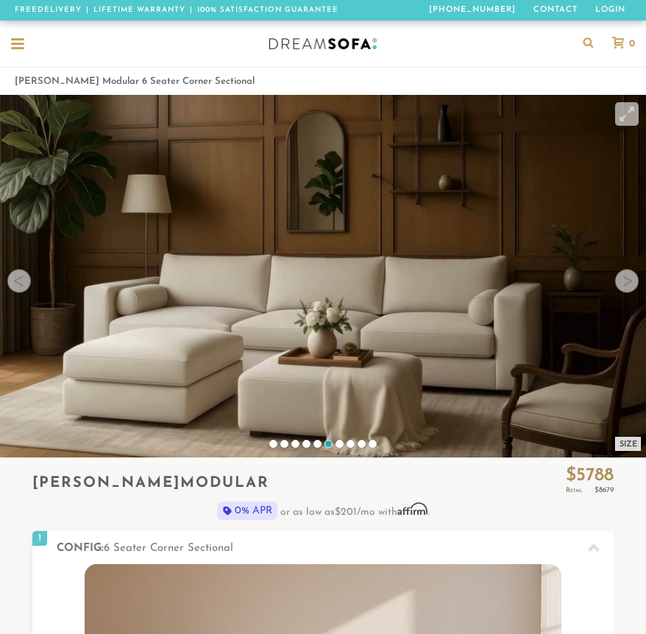
click at [626, 281] on div at bounding box center [627, 281] width 24 height 24
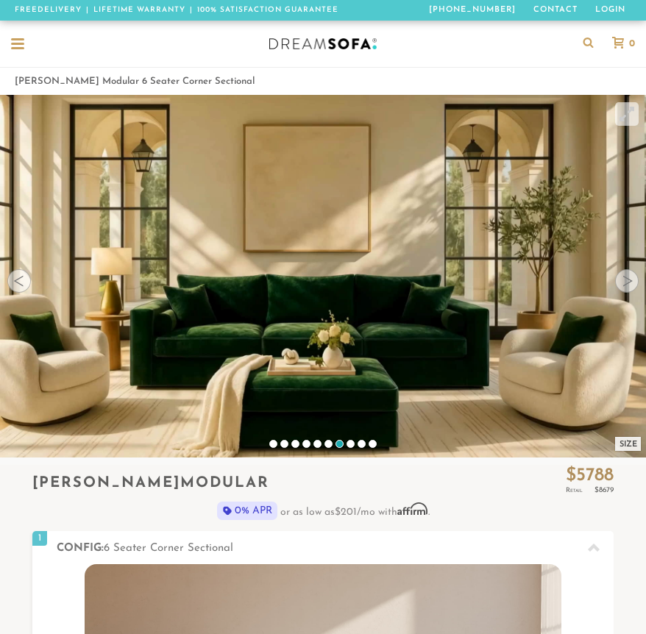
click at [626, 281] on div at bounding box center [627, 281] width 24 height 24
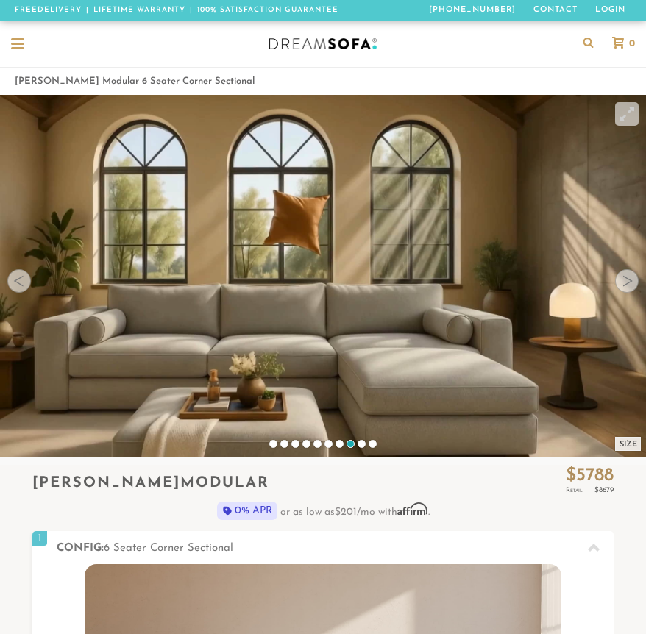
click at [626, 281] on div at bounding box center [627, 281] width 24 height 24
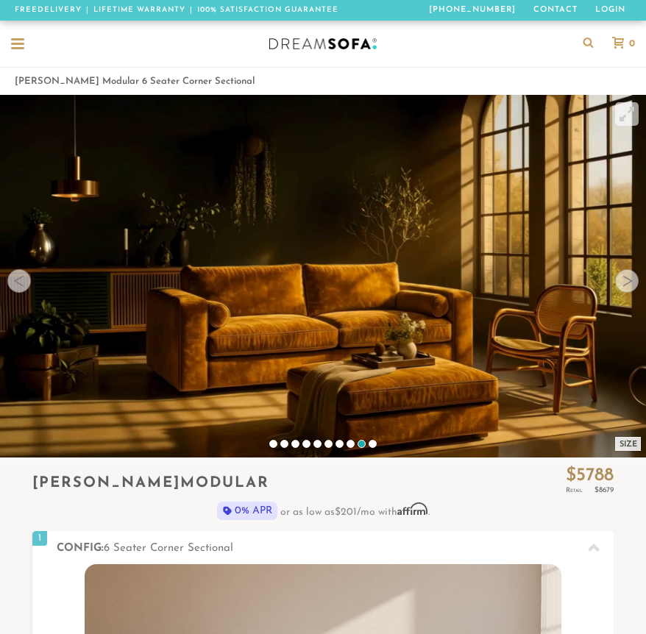
click at [626, 281] on div at bounding box center [627, 281] width 24 height 24
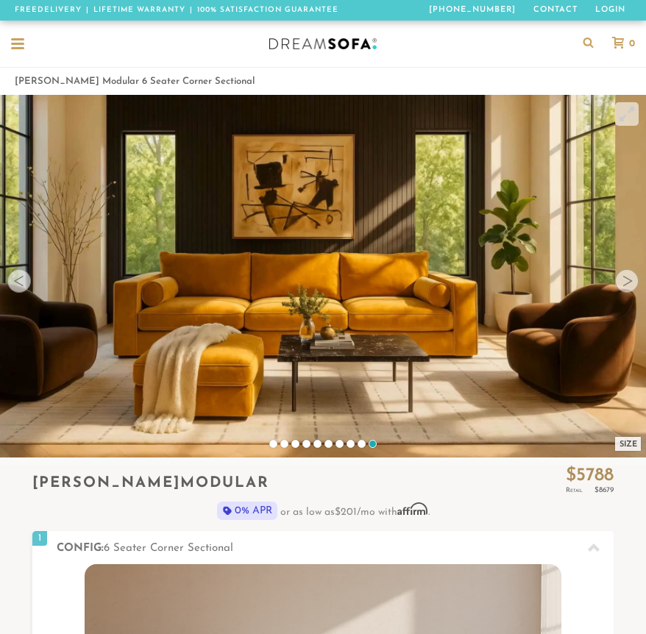
click at [626, 281] on div at bounding box center [627, 281] width 24 height 24
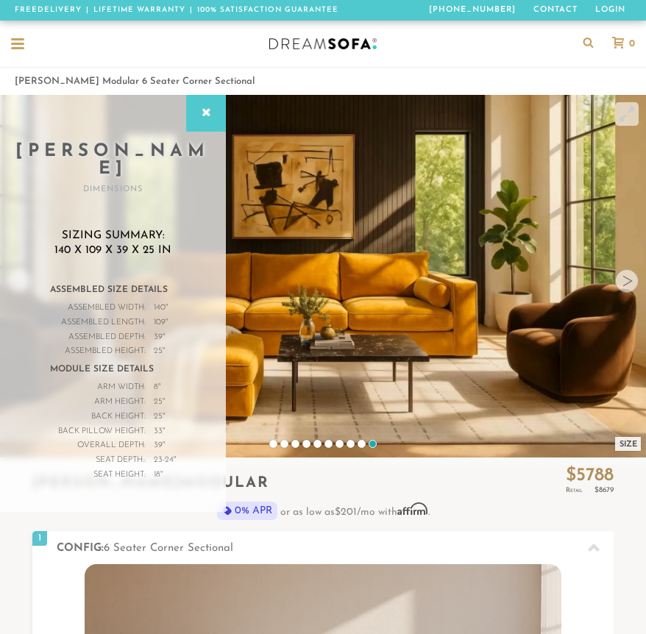
click at [626, 281] on div at bounding box center [627, 281] width 24 height 24
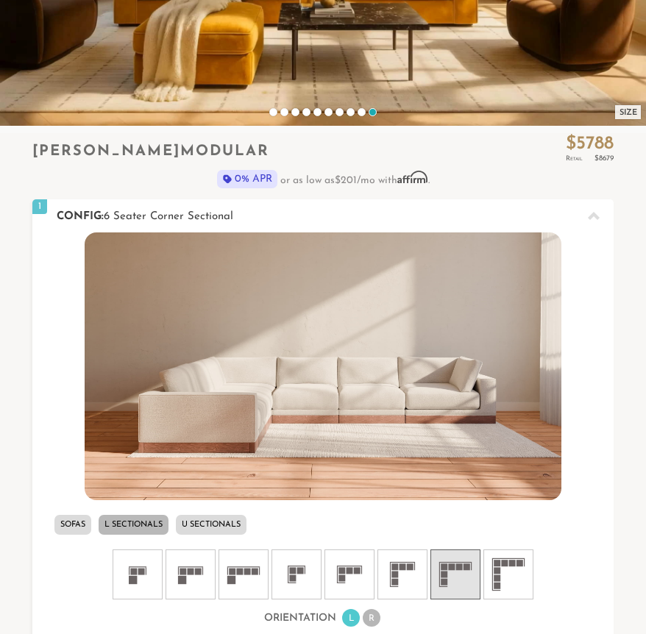
scroll to position [763, 0]
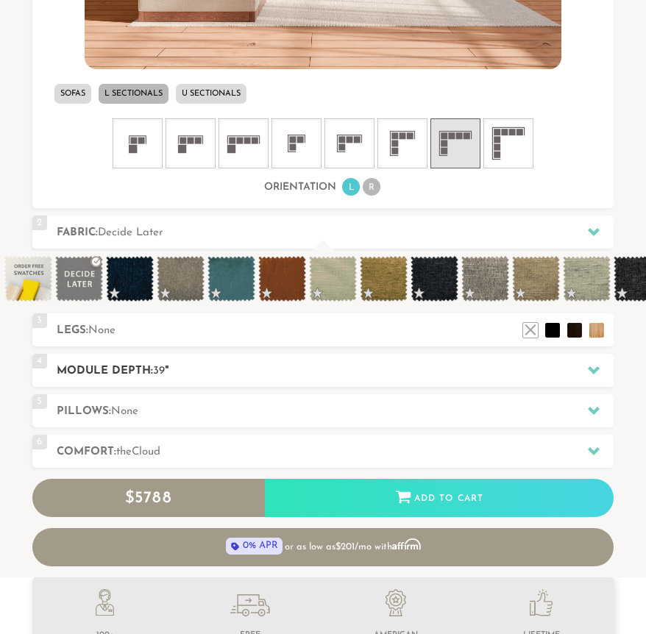
click at [172, 362] on div "4 Module Depth: 39 "" at bounding box center [322, 370] width 581 height 33
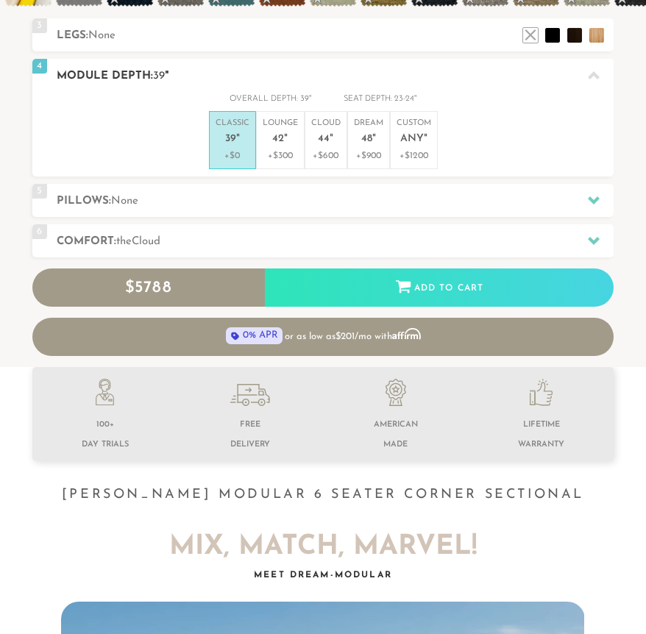
scroll to position [1, 1]
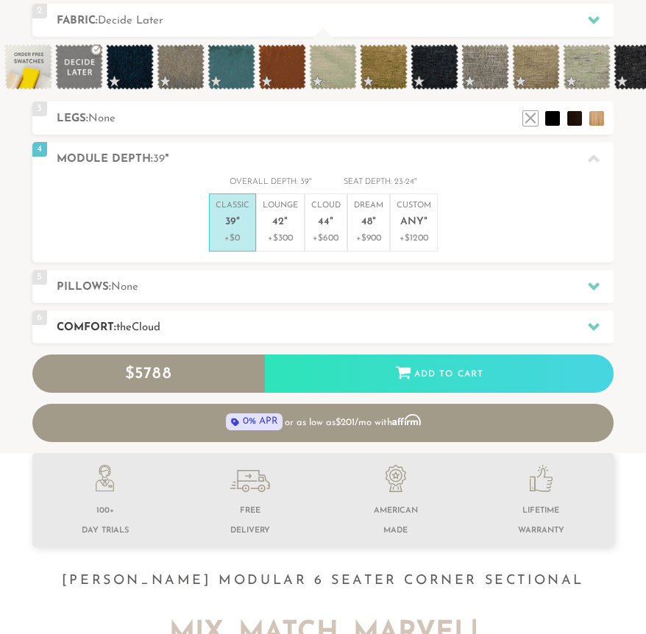
click at [143, 330] on span "Cloud" at bounding box center [146, 327] width 29 height 11
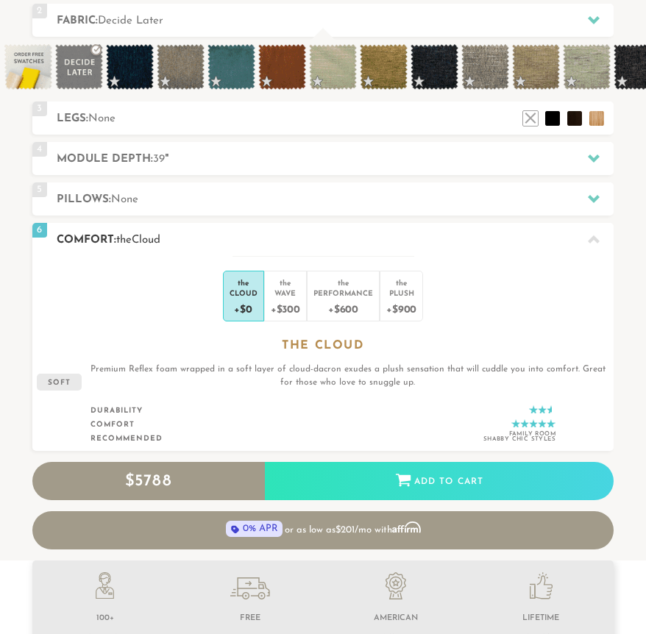
scroll to position [14508, 646]
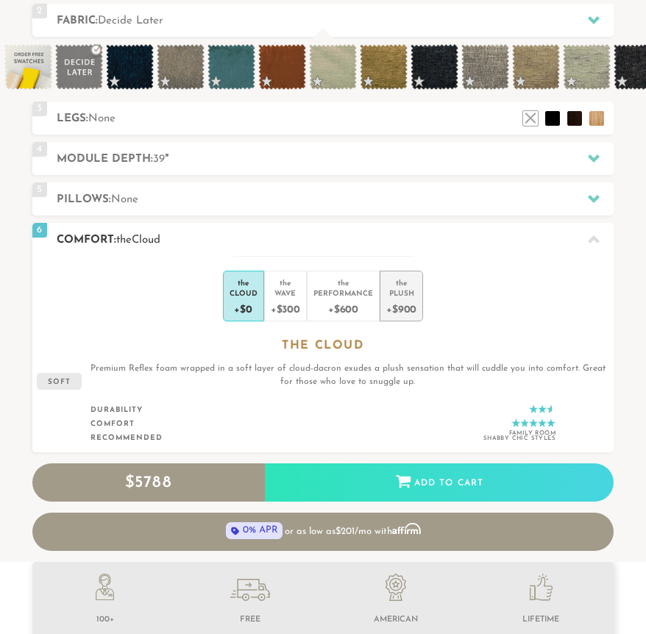
click at [396, 294] on div "Plush" at bounding box center [401, 293] width 30 height 10
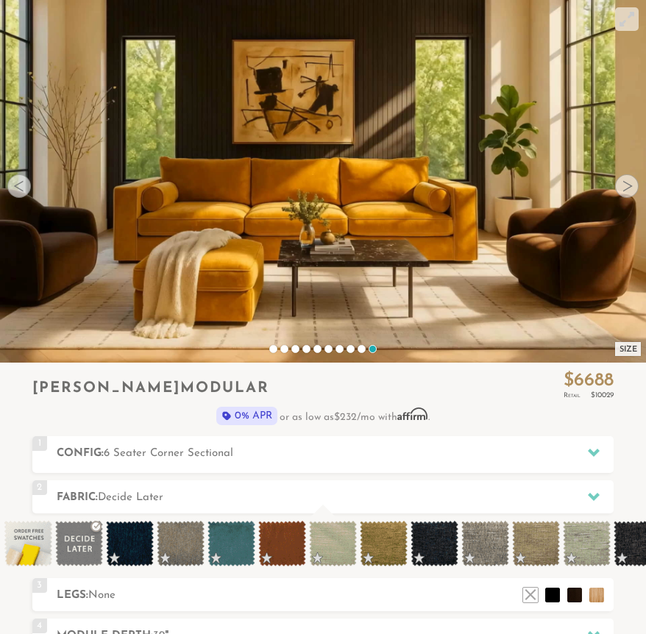
scroll to position [221, 0]
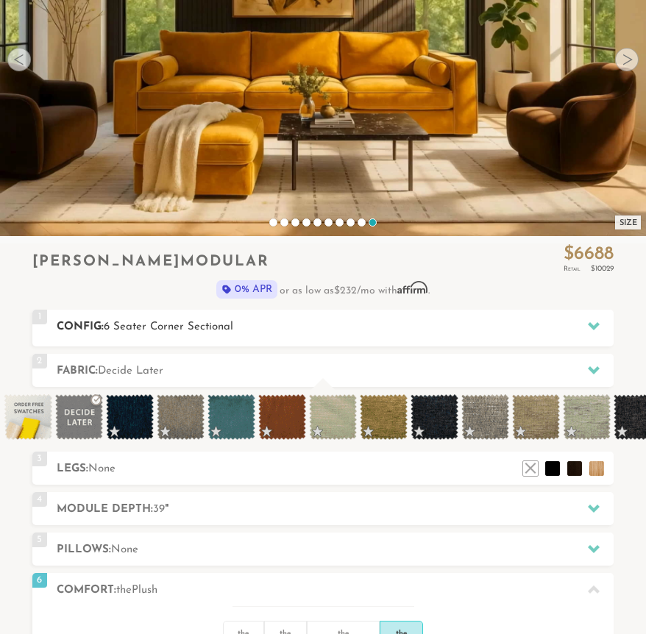
click at [328, 327] on h2 "Config: 6 Seater Corner Sectional" at bounding box center [335, 326] width 557 height 17
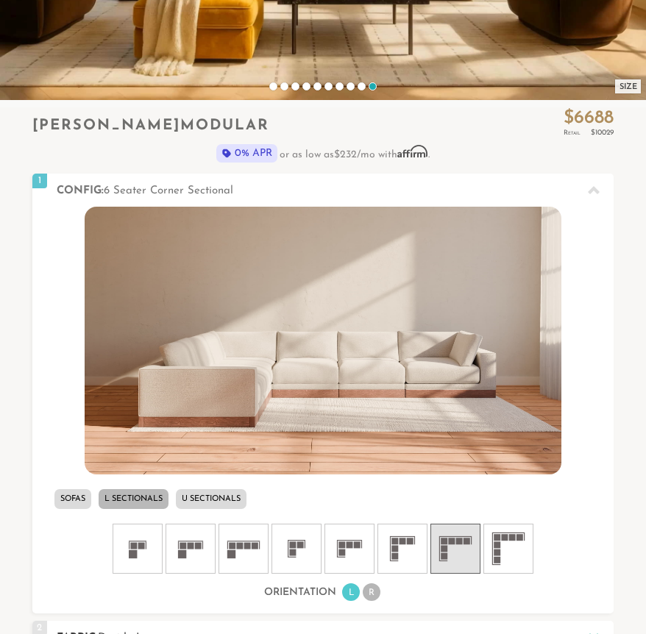
scroll to position [92, 0]
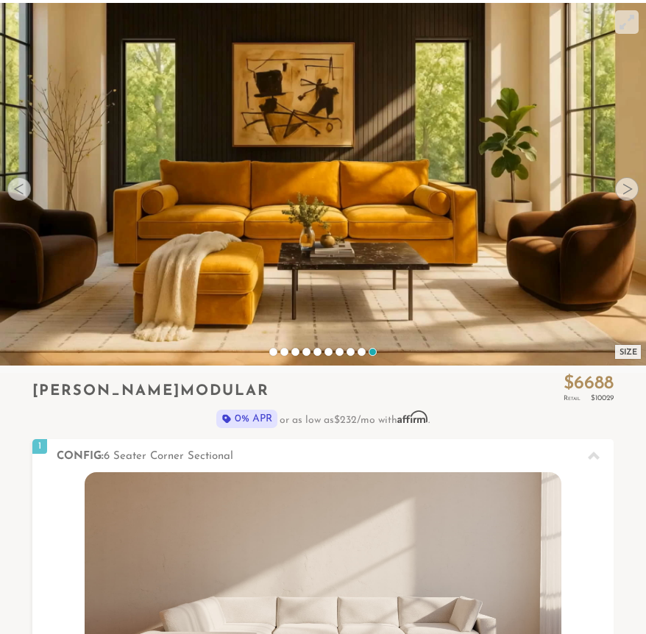
click at [20, 196] on div at bounding box center [19, 189] width 24 height 24
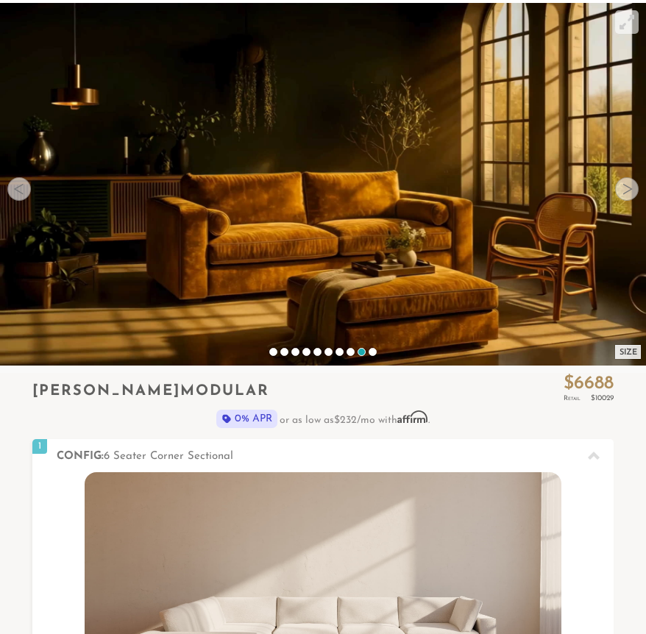
scroll to position [0, 0]
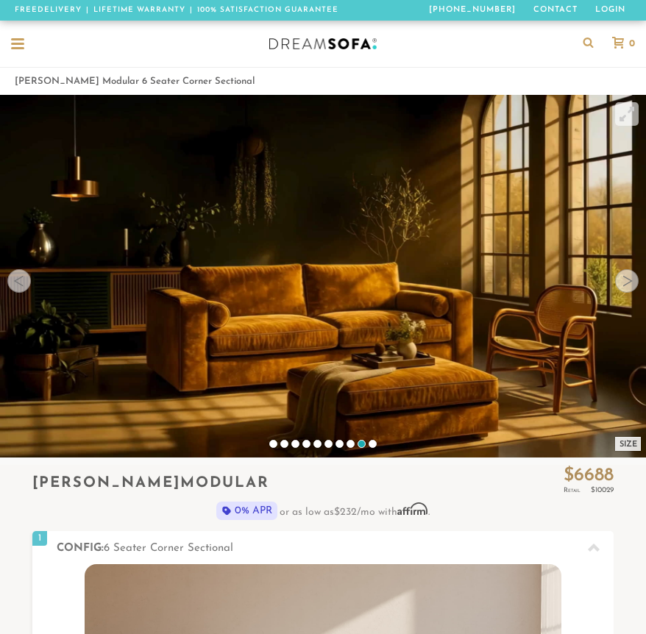
click at [26, 43] on div at bounding box center [18, 45] width 28 height 28
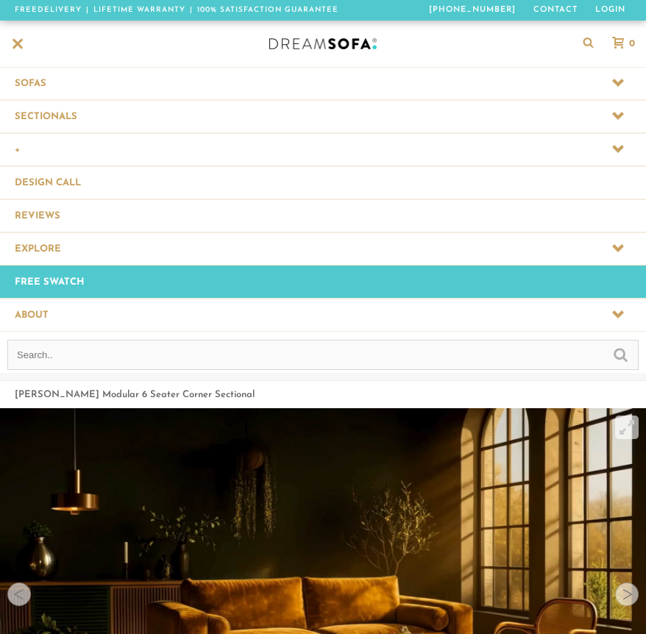
scroll to position [15029, 646]
click at [59, 113] on span at bounding box center [323, 116] width 646 height 32
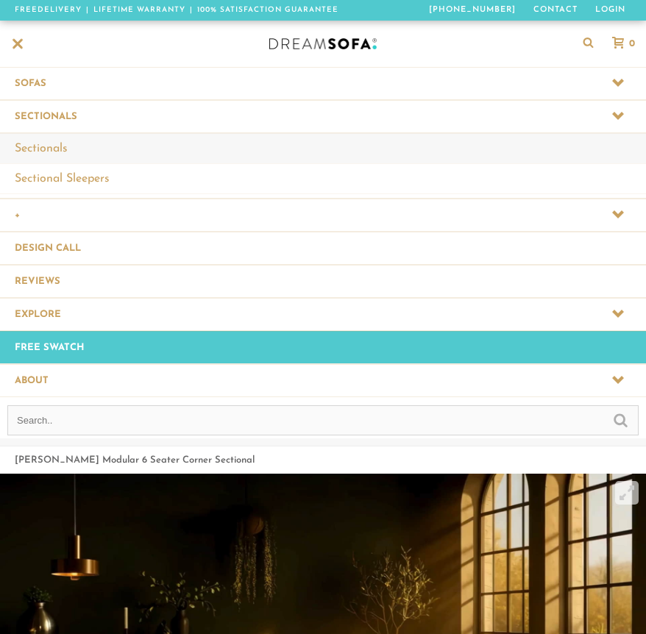
scroll to position [1, 1]
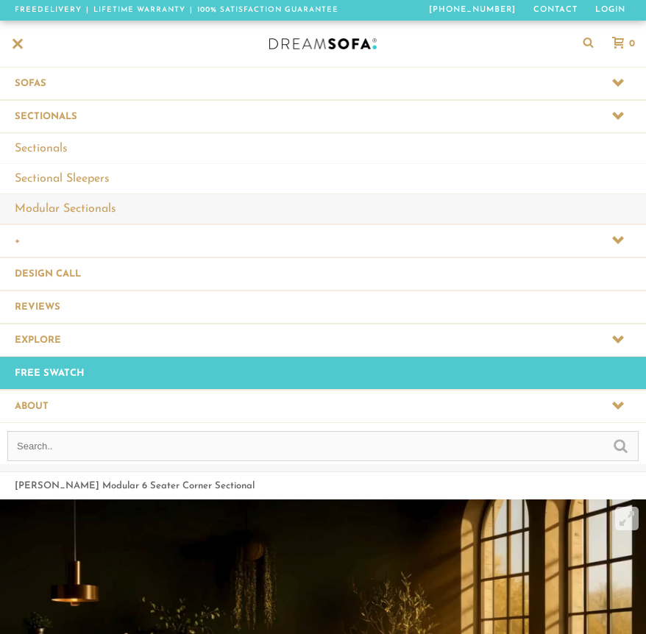
click at [53, 206] on link "Modular Sectionals" at bounding box center [323, 208] width 646 height 30
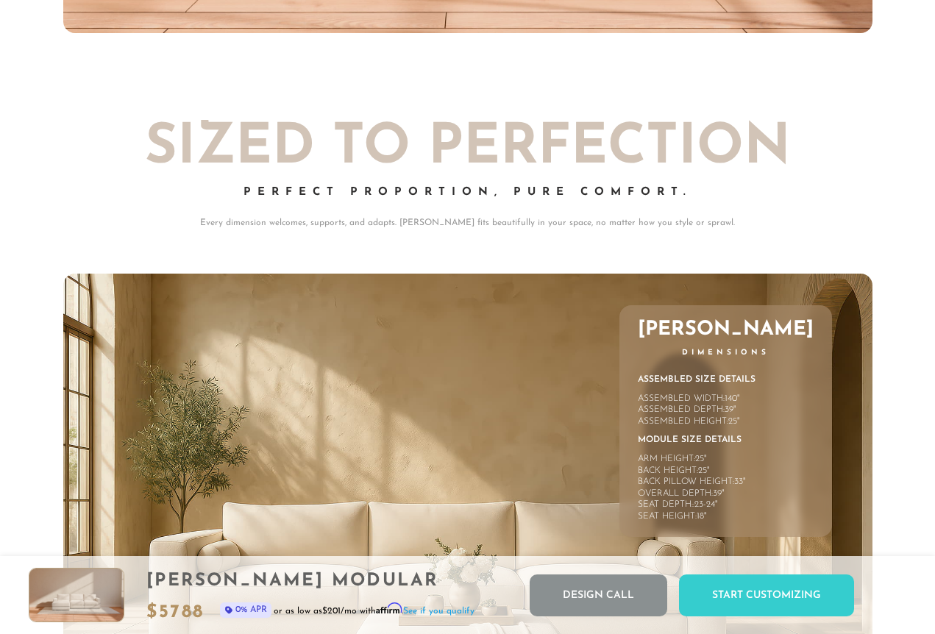
scroll to position [5791, 0]
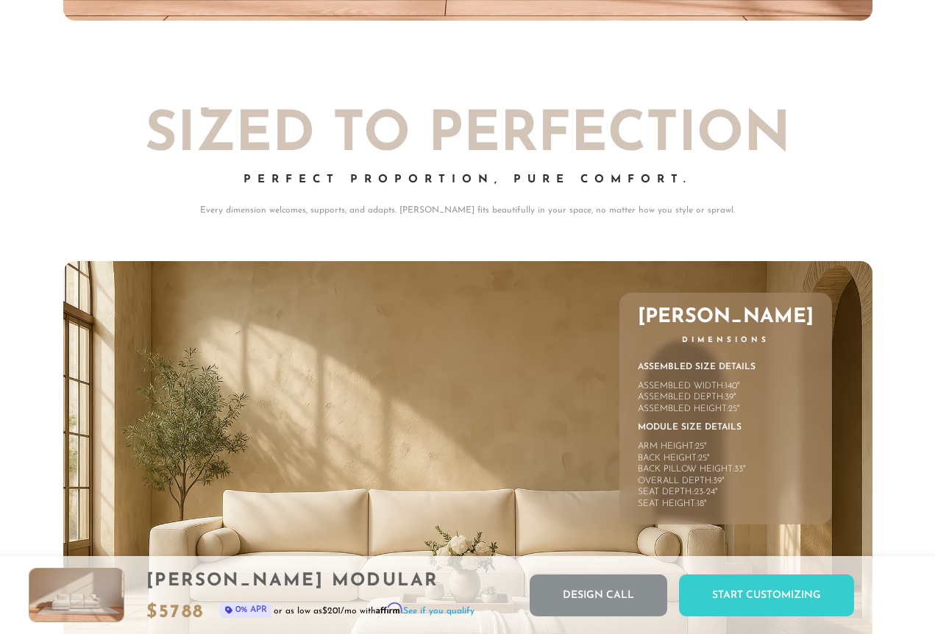
click at [645, 399] on div "Assembled Depth:" at bounding box center [681, 398] width 87 height 12
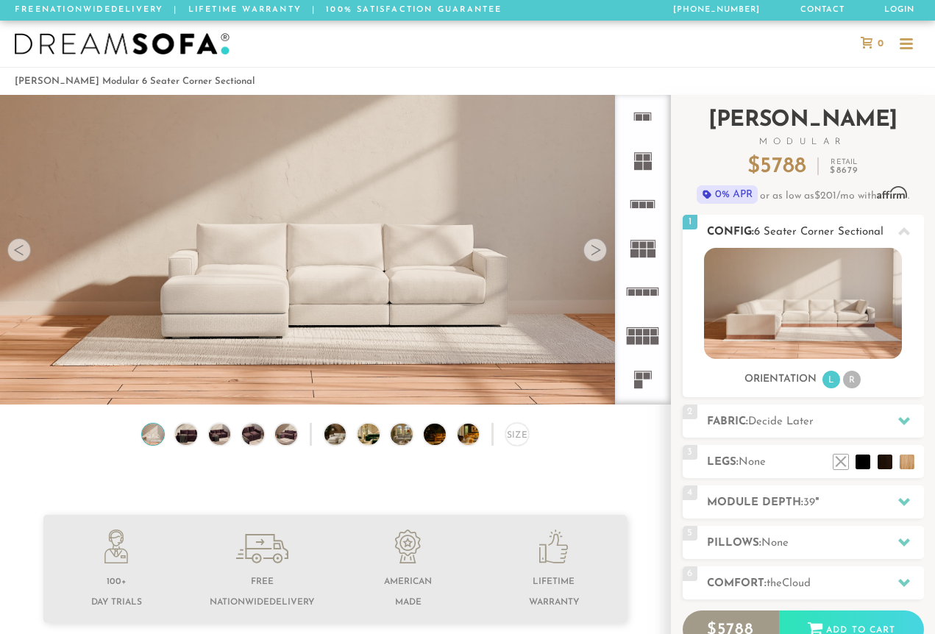
scroll to position [103, 0]
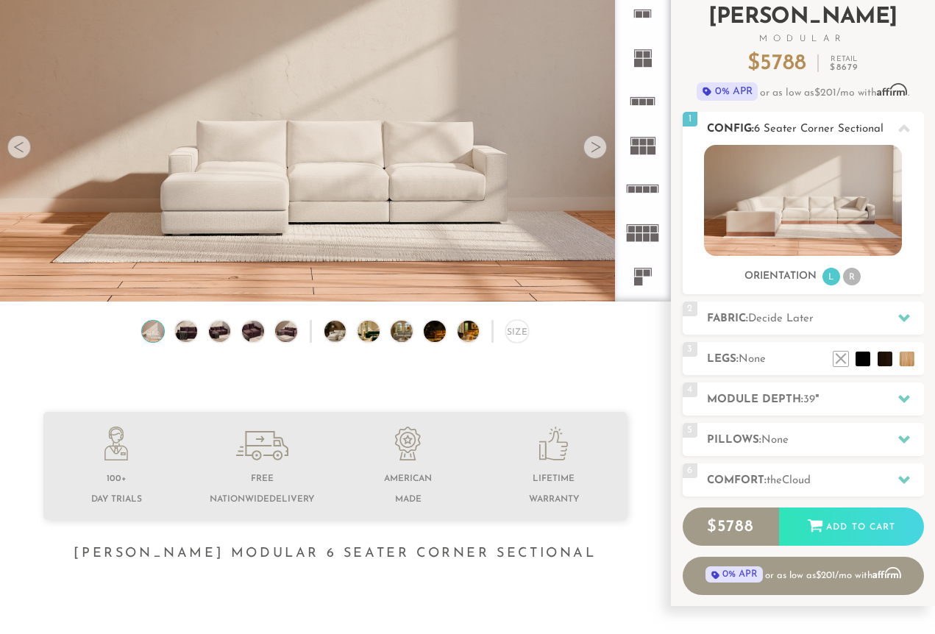
click at [645, 276] on h3 "Orientation" at bounding box center [780, 276] width 72 height 13
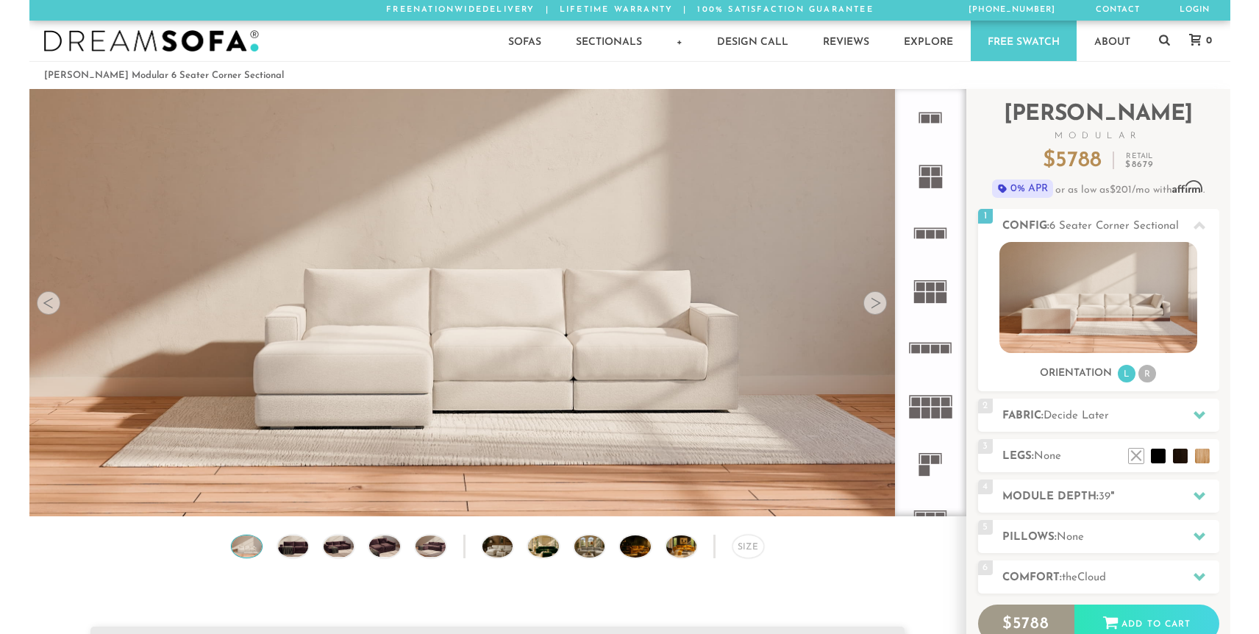
scroll to position [16884, 1259]
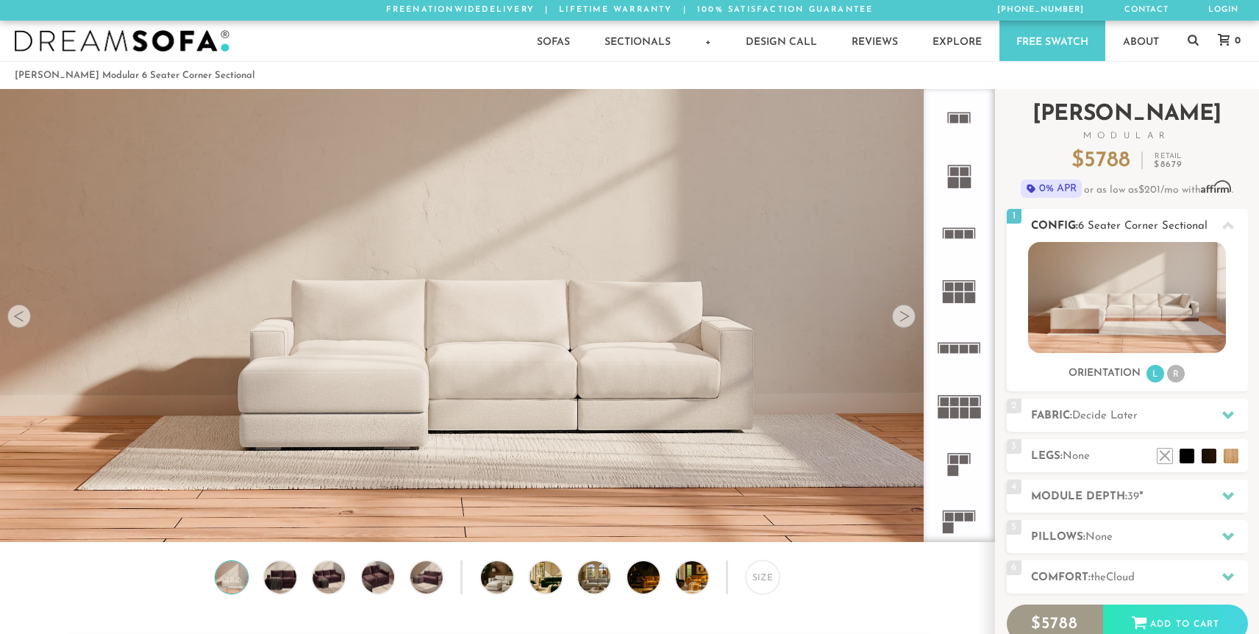
click at [645, 363] on div "Sofas L Sectionals U Sectionals" at bounding box center [1127, 313] width 241 height 142
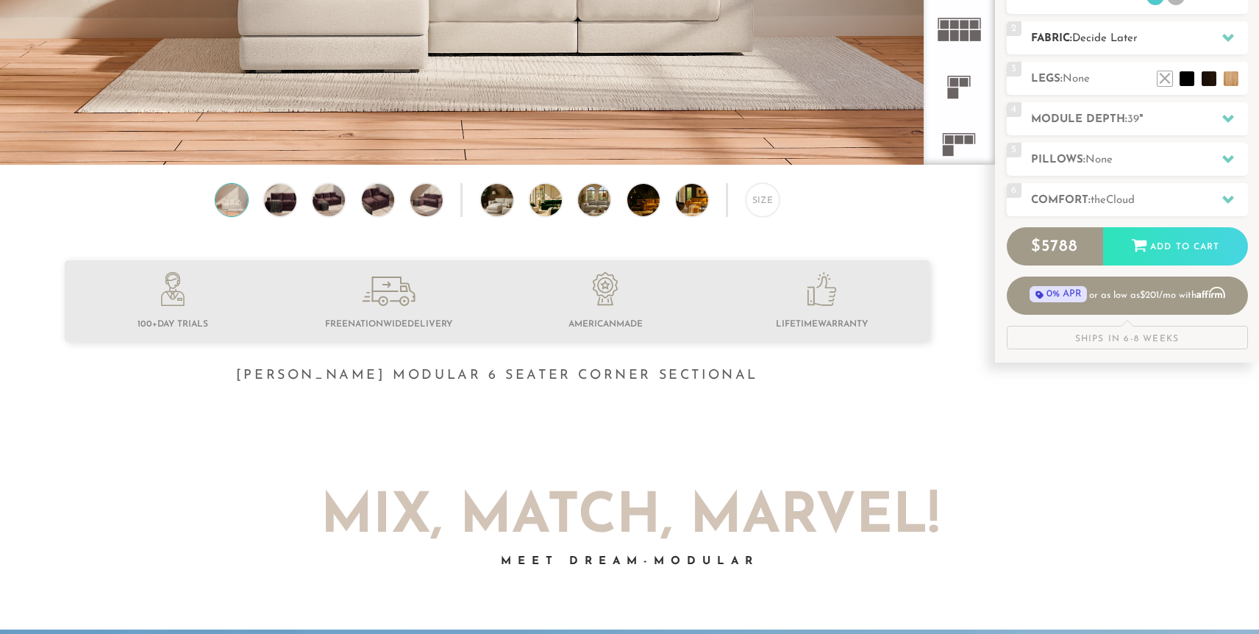
scroll to position [382, 0]
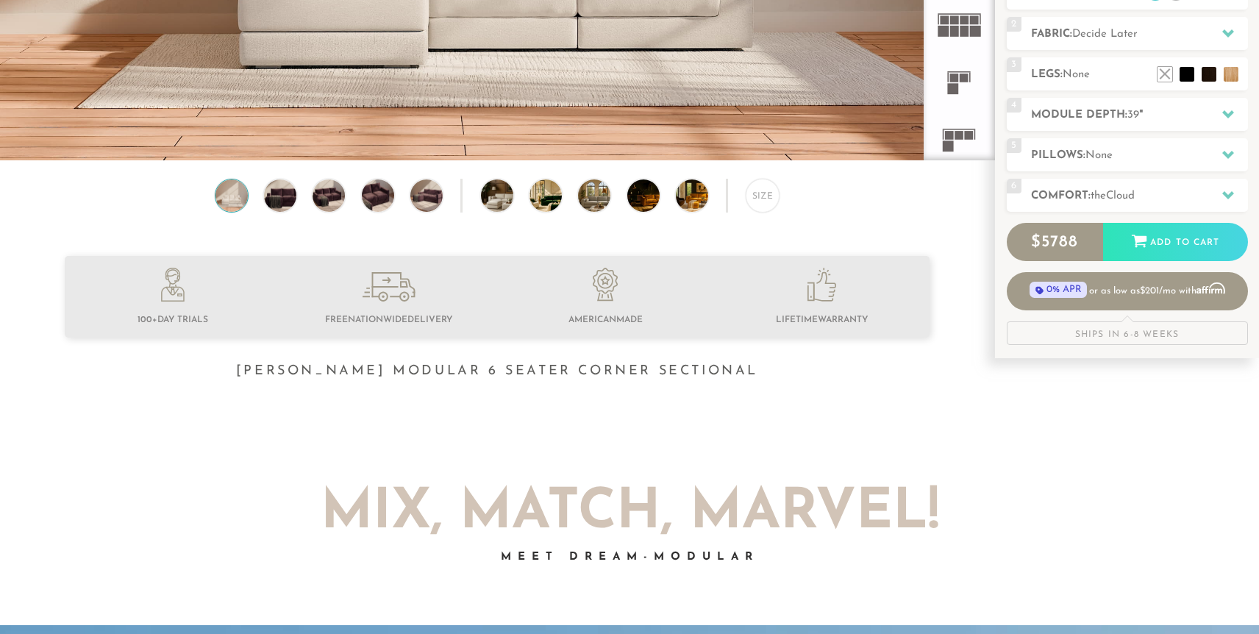
click at [645, 332] on div "Ships in 6-8 Weeks" at bounding box center [1127, 333] width 241 height 24
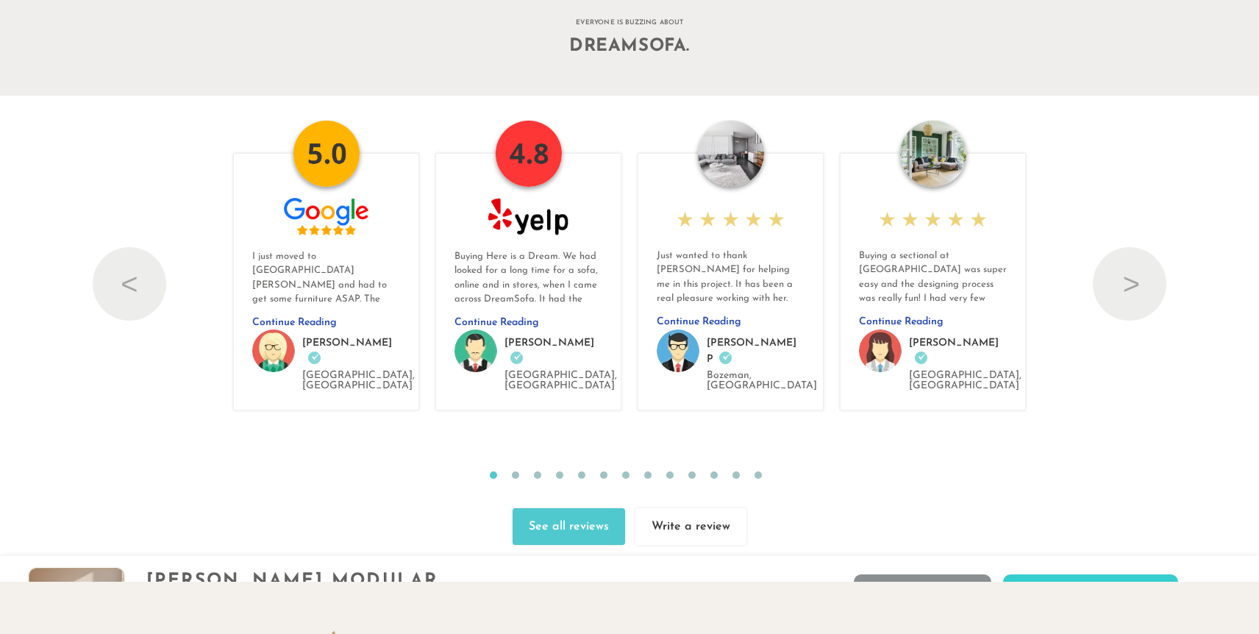
scroll to position [16005, 0]
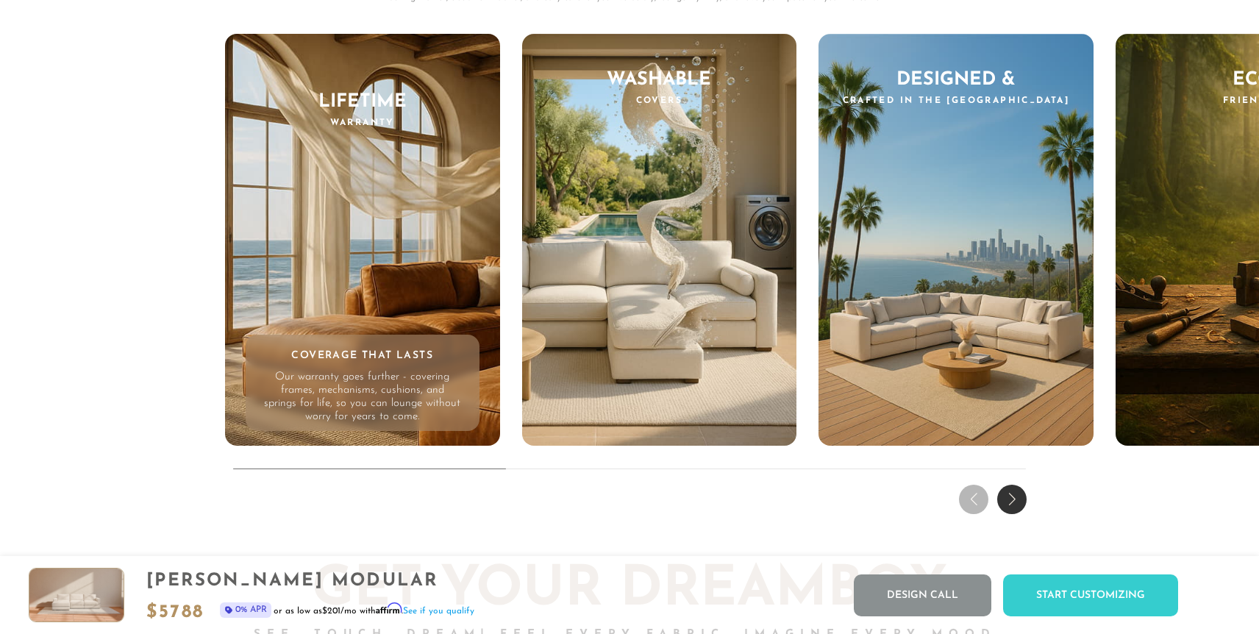
scroll to position [14291, 0]
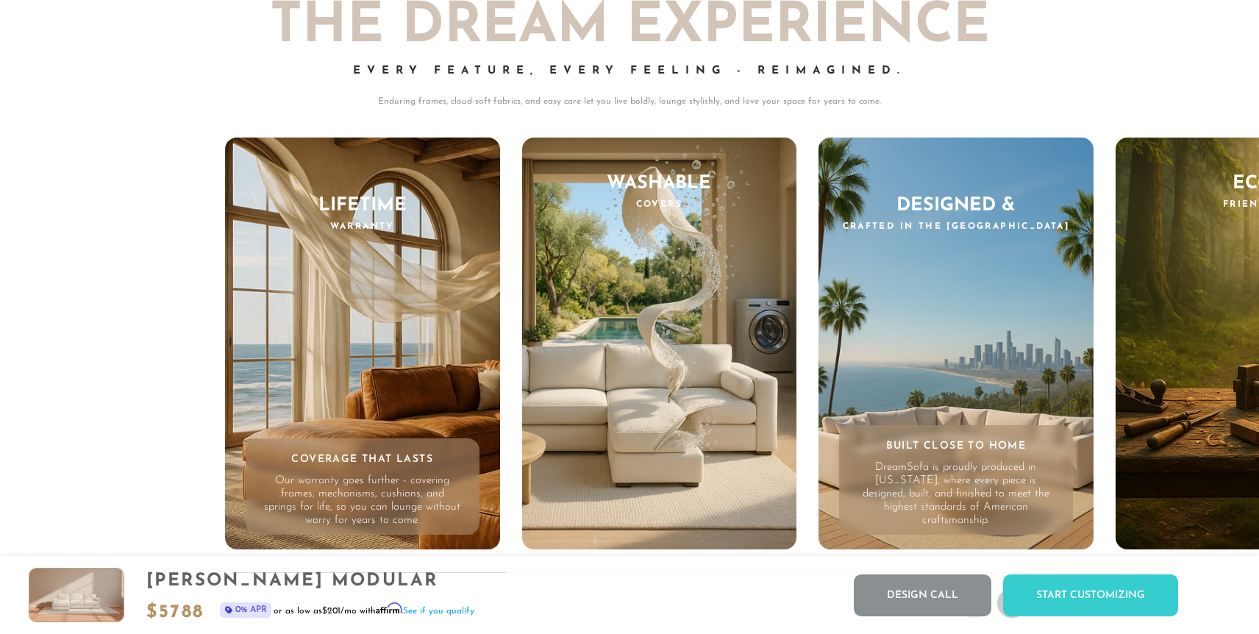
click at [952, 320] on div "Designed & Crafted in the US Built Close to Home DreamSofa is proudly produced …" at bounding box center [955, 344] width 275 height 412
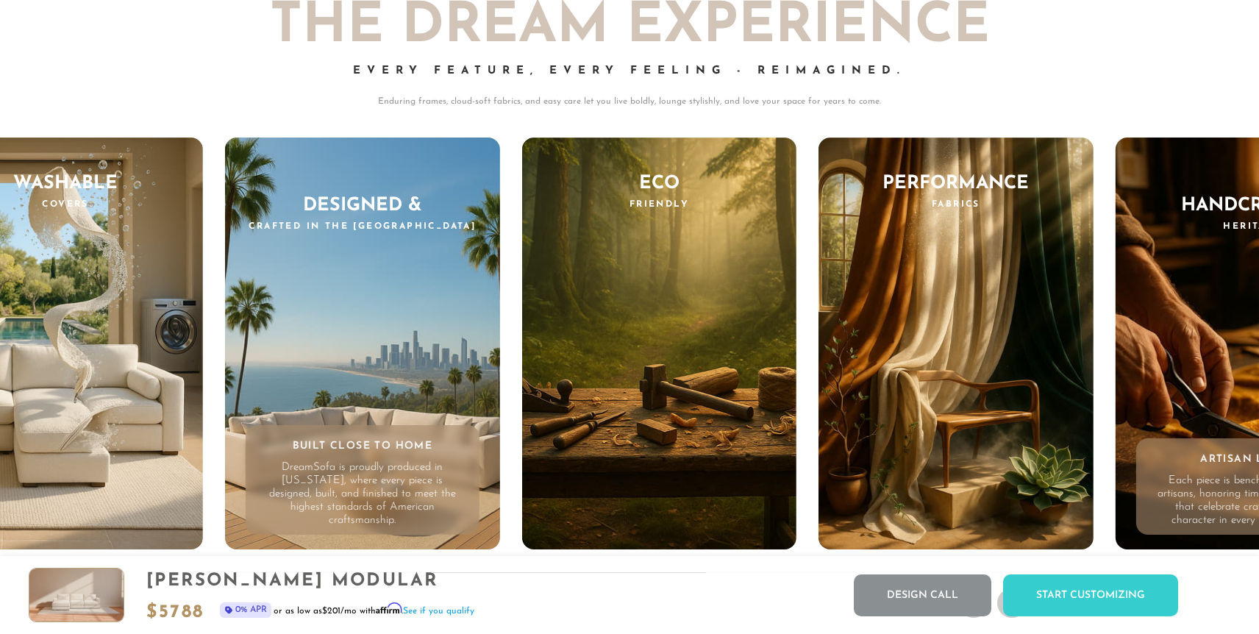
click at [1154, 352] on div "Handcrafted Heritage Artisan Legacy Each piece is bench-made by skilled artisan…" at bounding box center [1252, 344] width 275 height 412
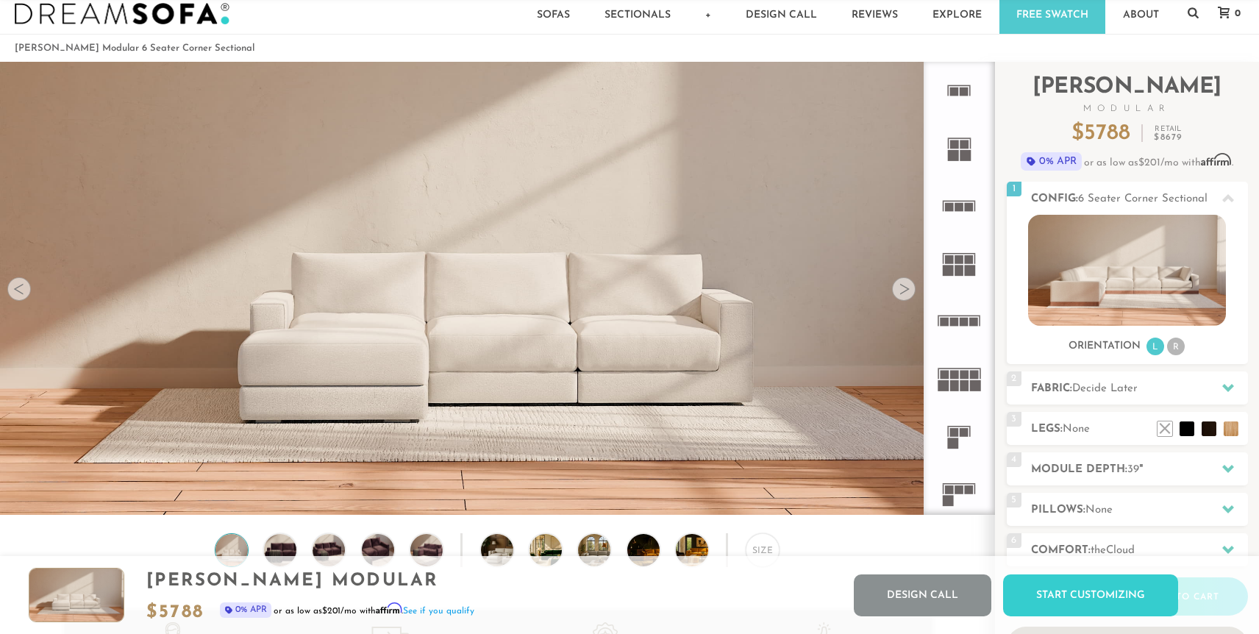
scroll to position [0, 0]
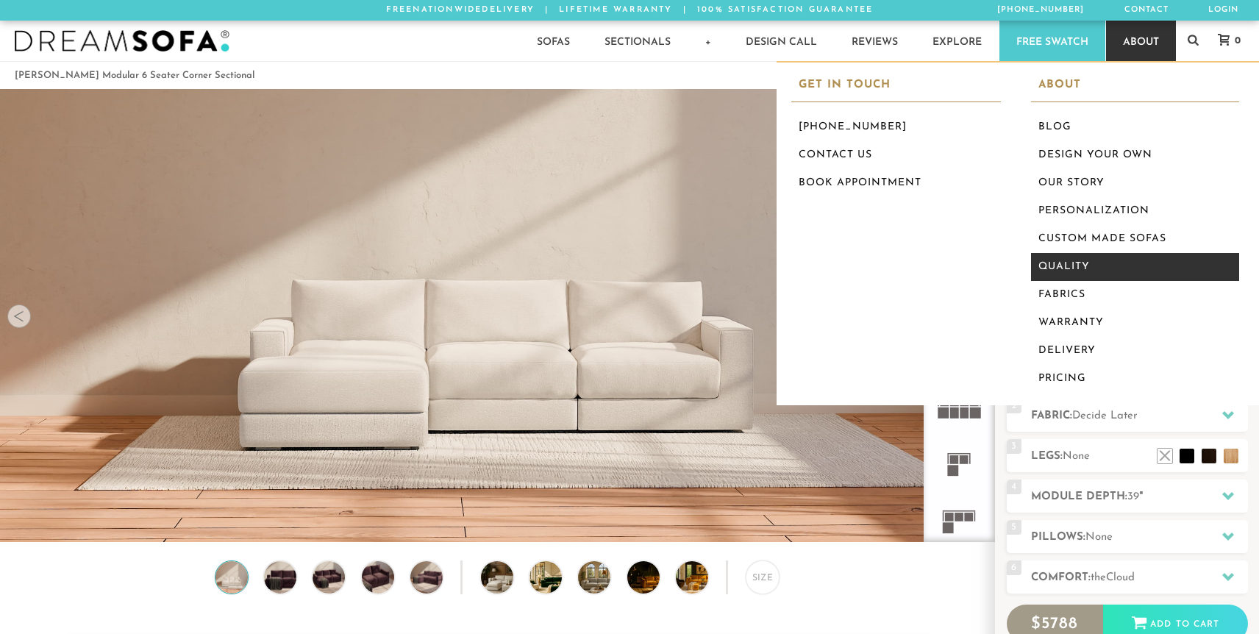
click at [1054, 265] on link "Quality" at bounding box center [1135, 267] width 209 height 28
